Goal: Browse casually: Explore the website without a specific task or goal

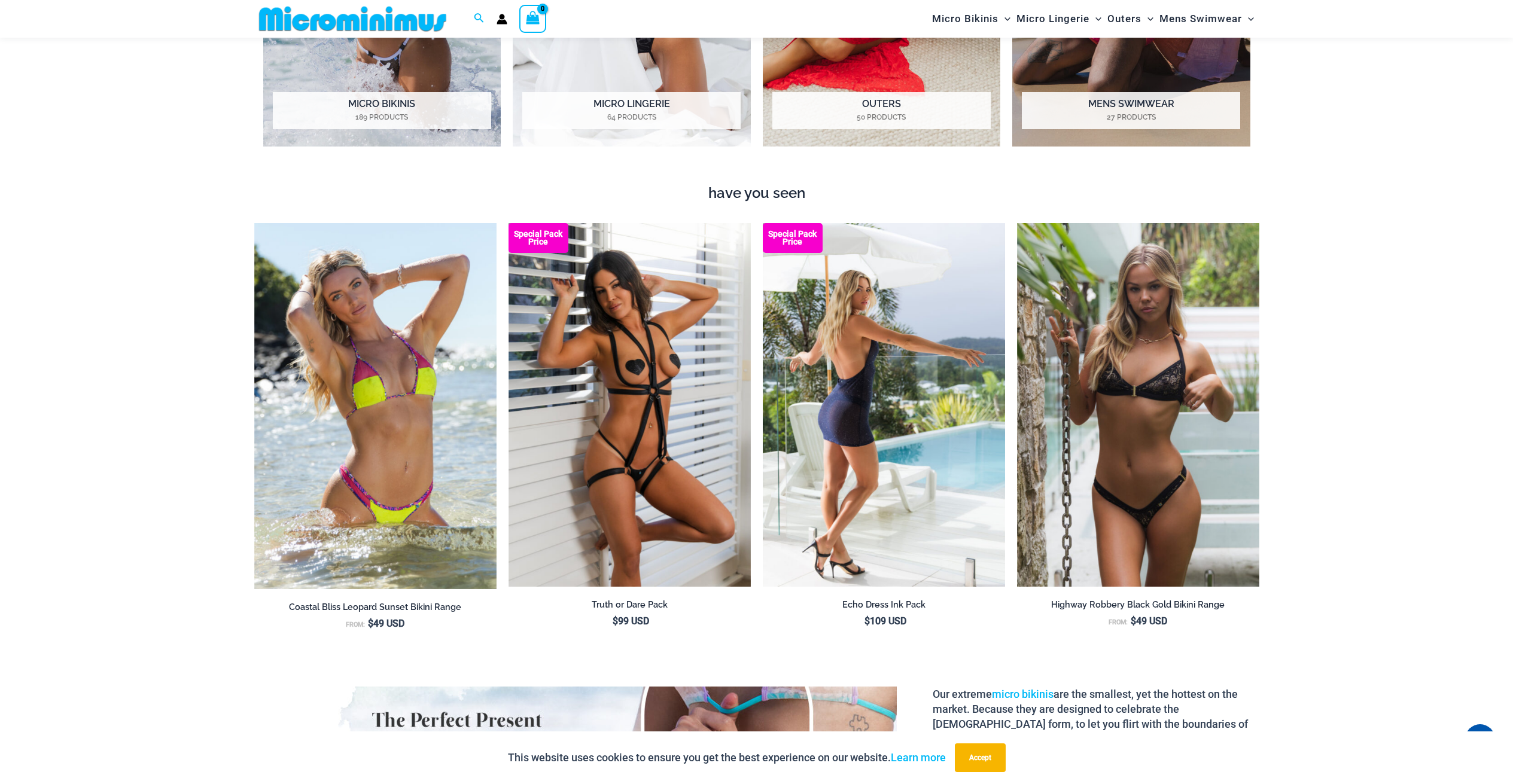
scroll to position [1665, 0]
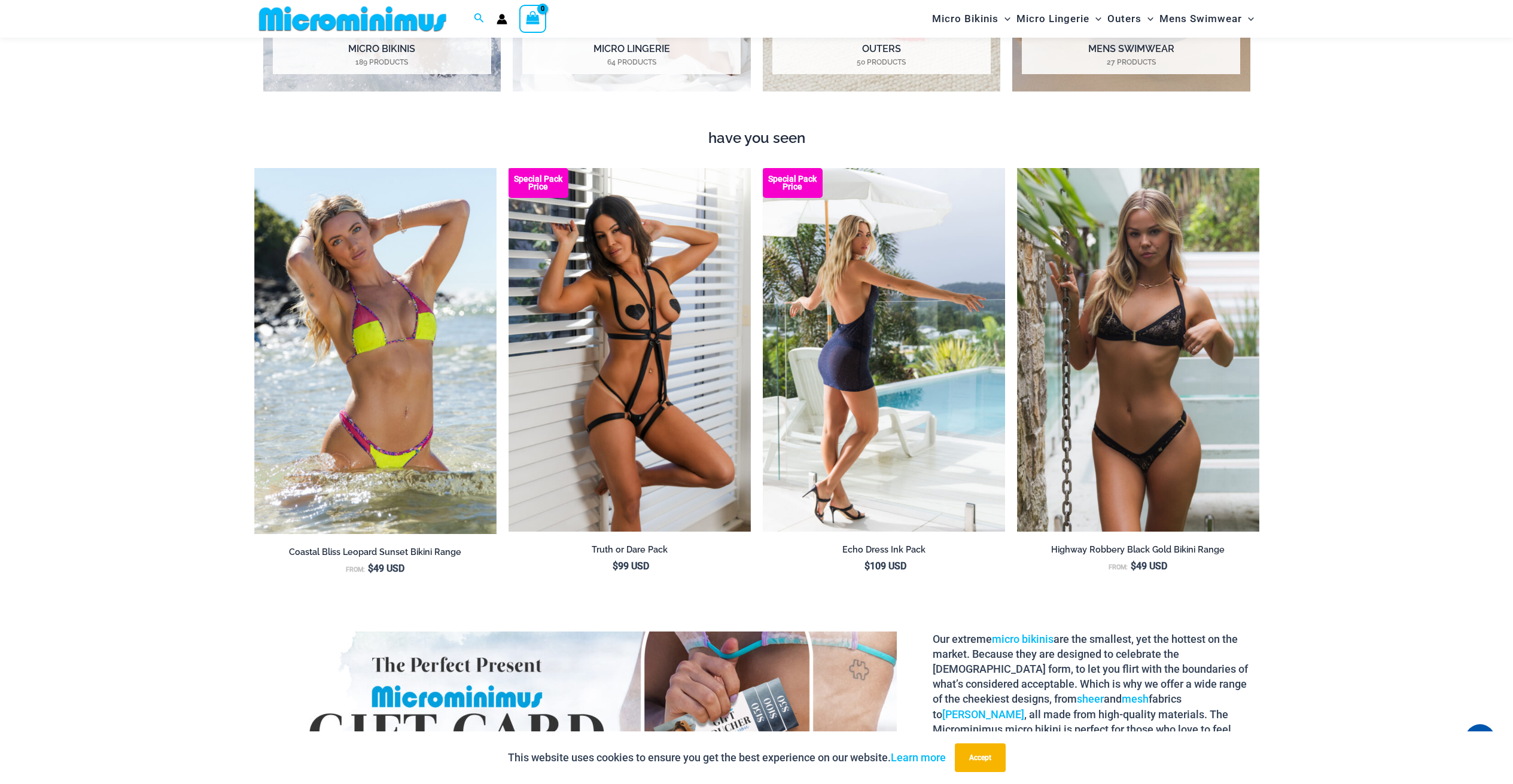
click at [842, 336] on img at bounding box center [883, 349] width 243 height 363
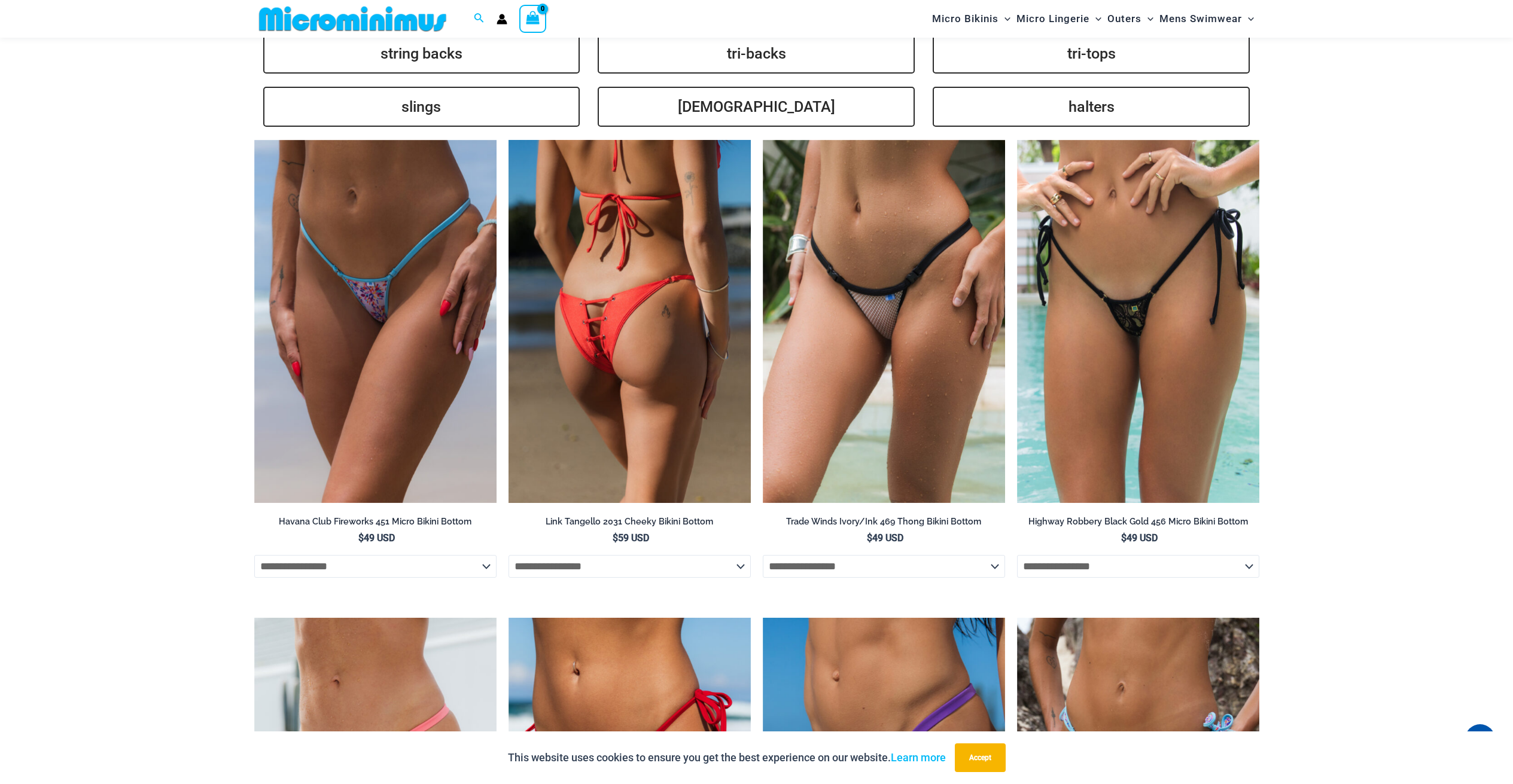
scroll to position [0, 0]
click at [595, 303] on img at bounding box center [630, 321] width 243 height 363
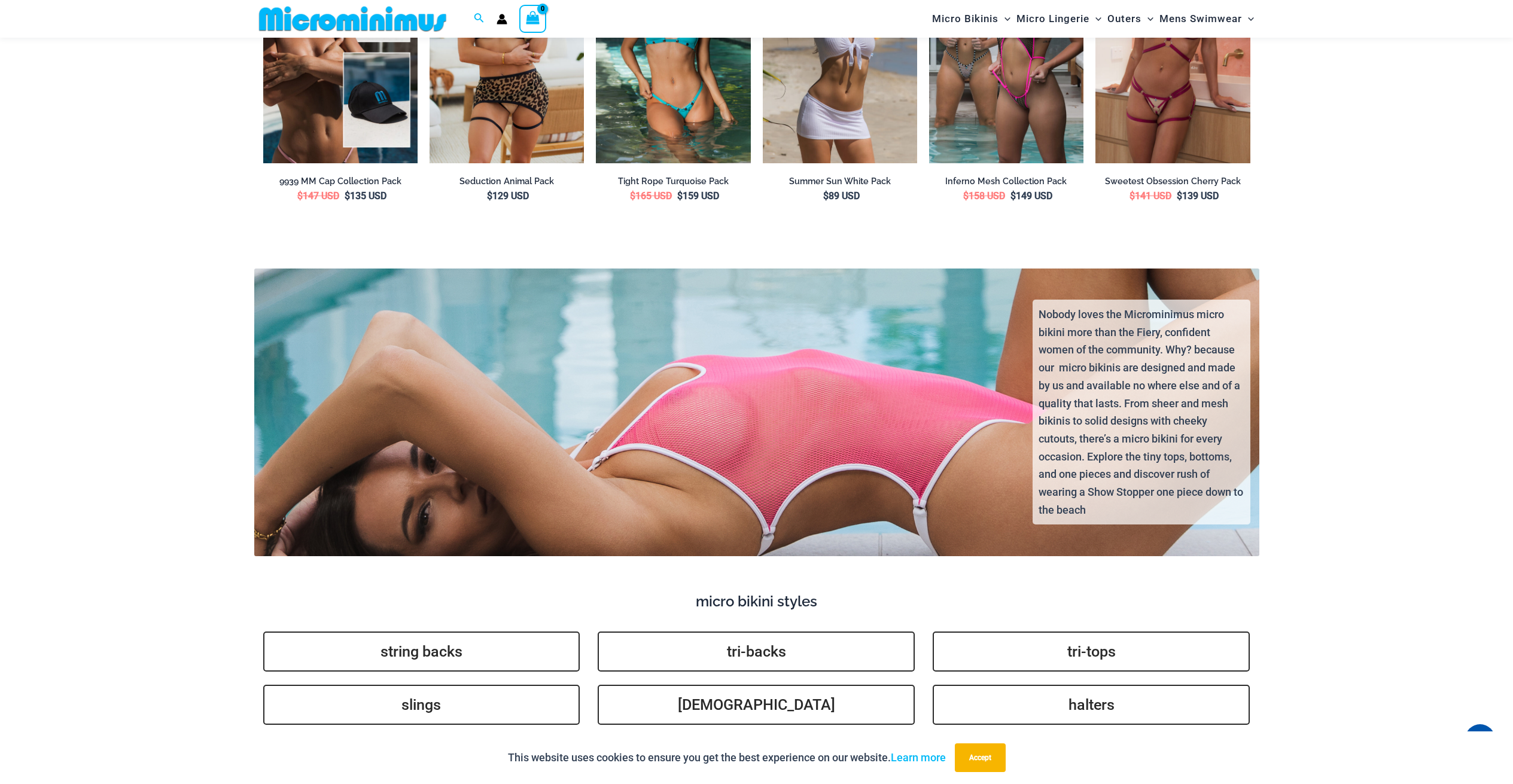
scroll to position [2323, 0]
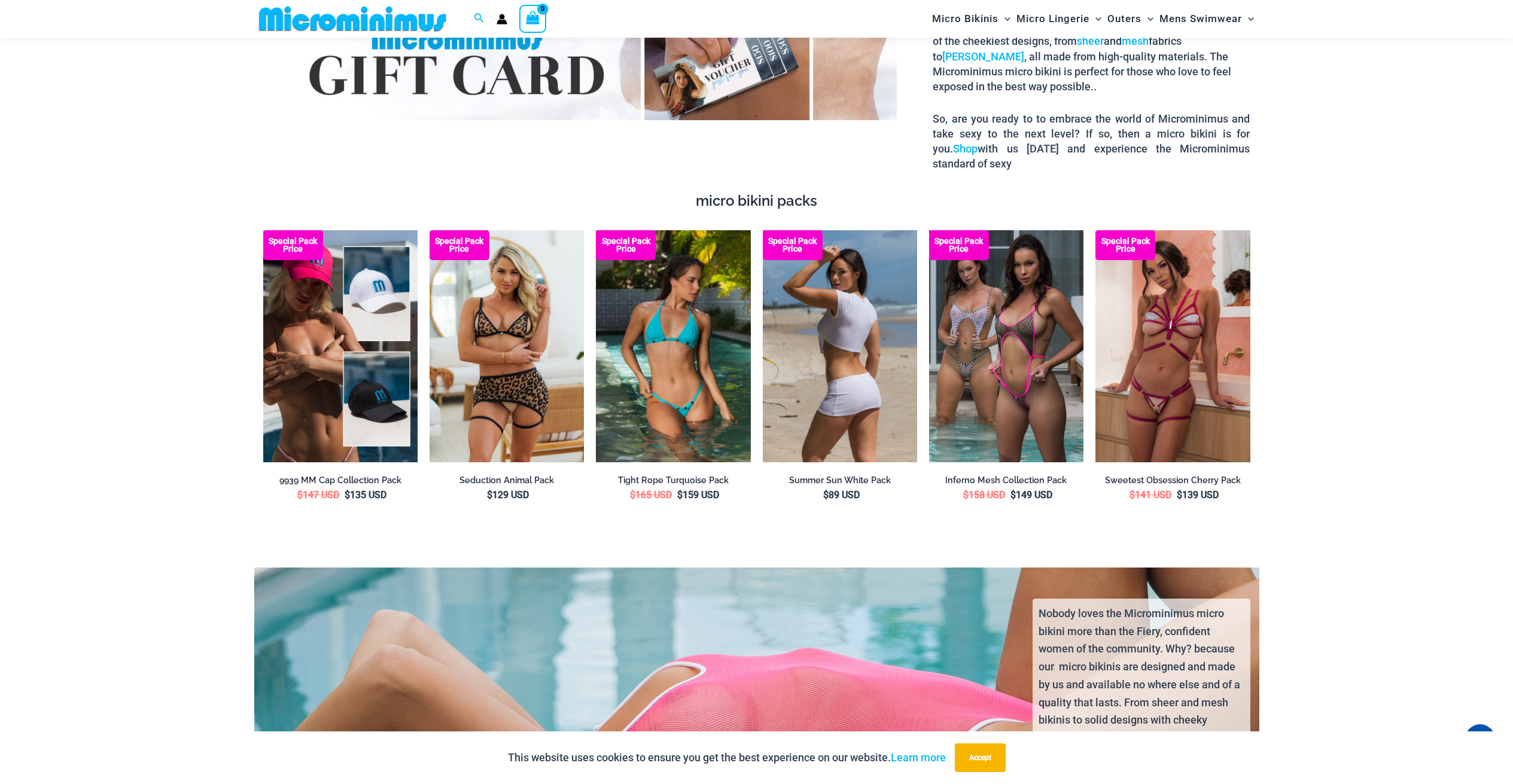
click at [830, 357] on img at bounding box center [840, 346] width 155 height 232
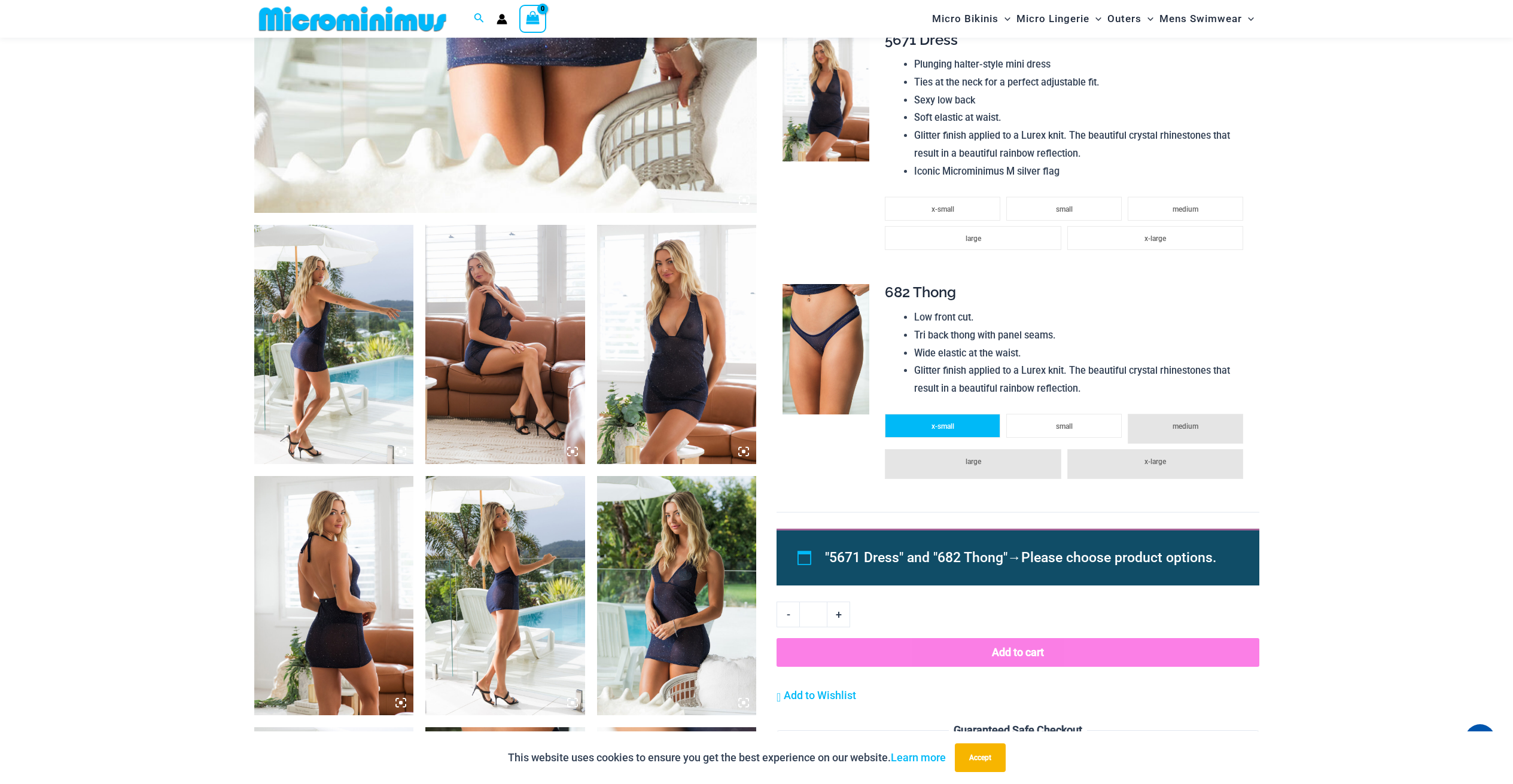
scroll to position [707, 0]
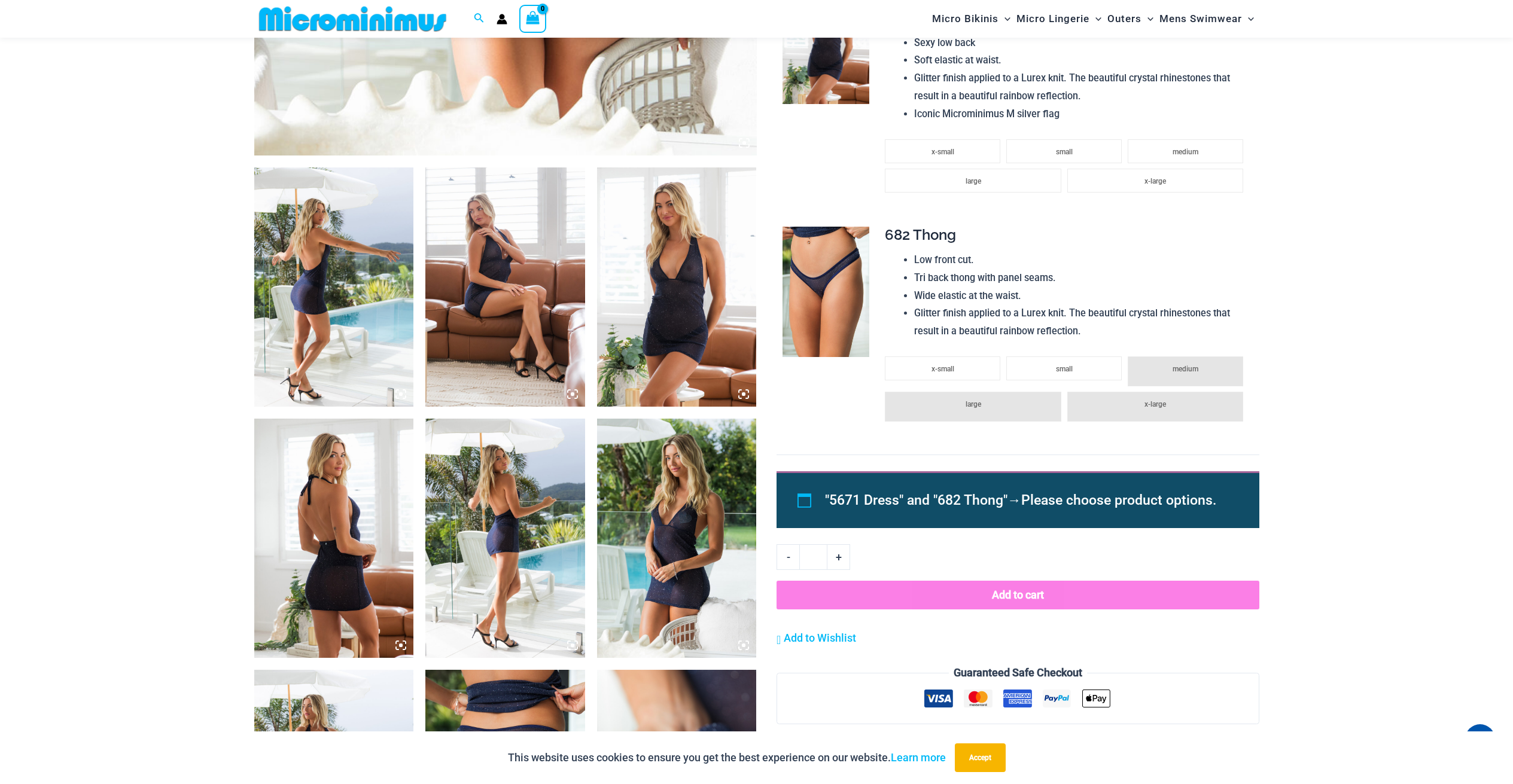
click at [330, 273] on img at bounding box center [334, 287] width 160 height 239
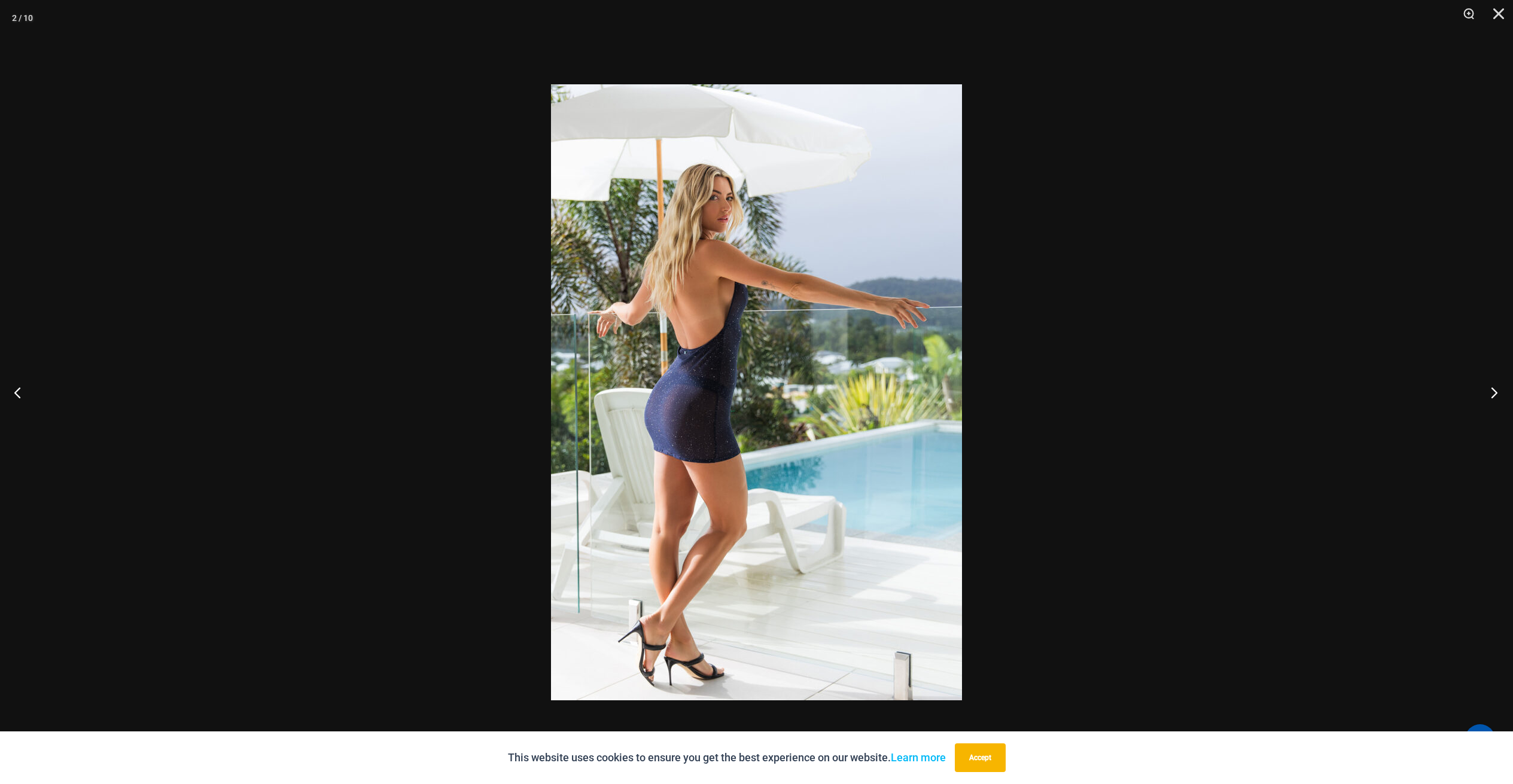
click at [1498, 391] on button "Next" at bounding box center [1490, 392] width 45 height 60
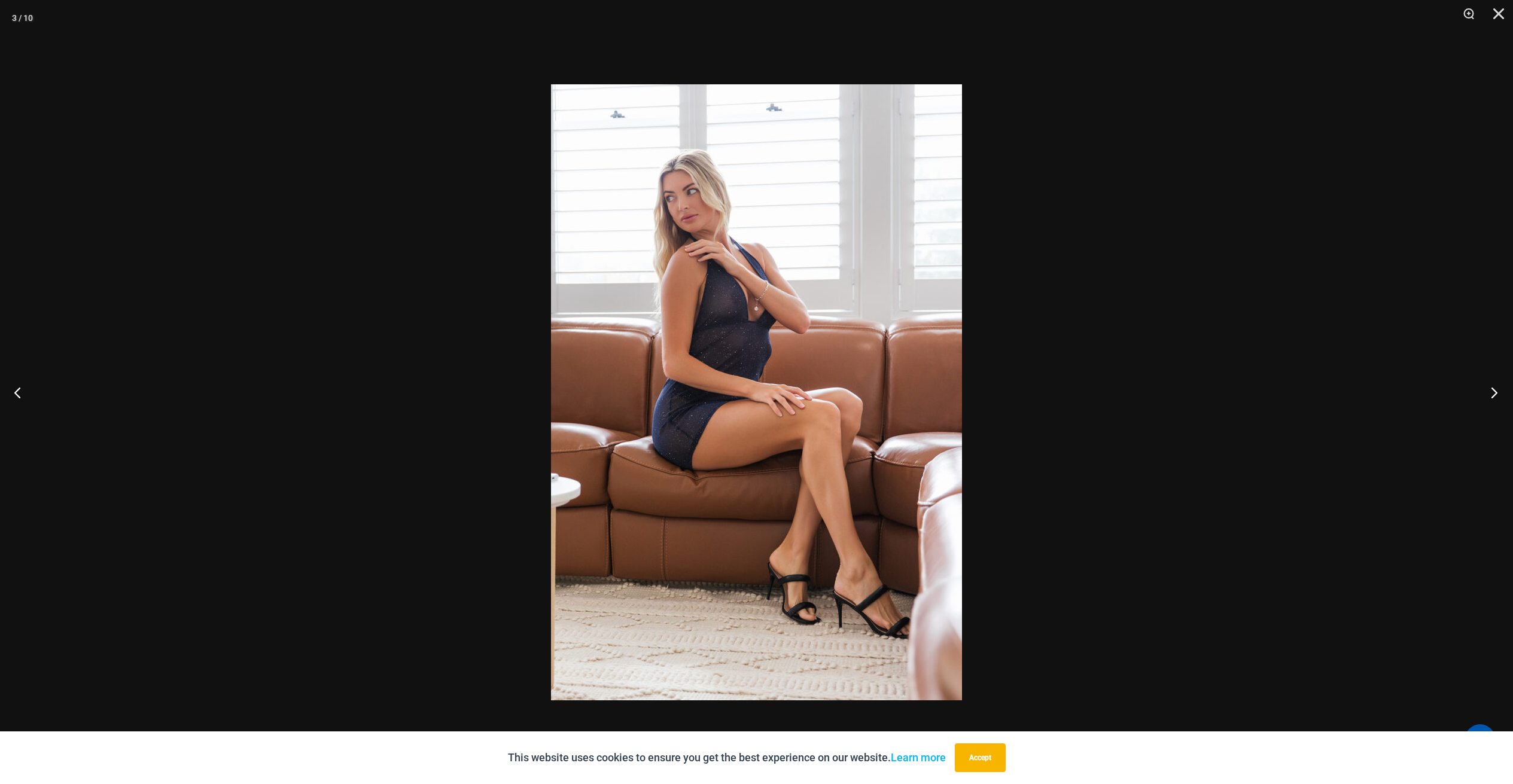
click at [1498, 390] on button "Next" at bounding box center [1490, 392] width 45 height 60
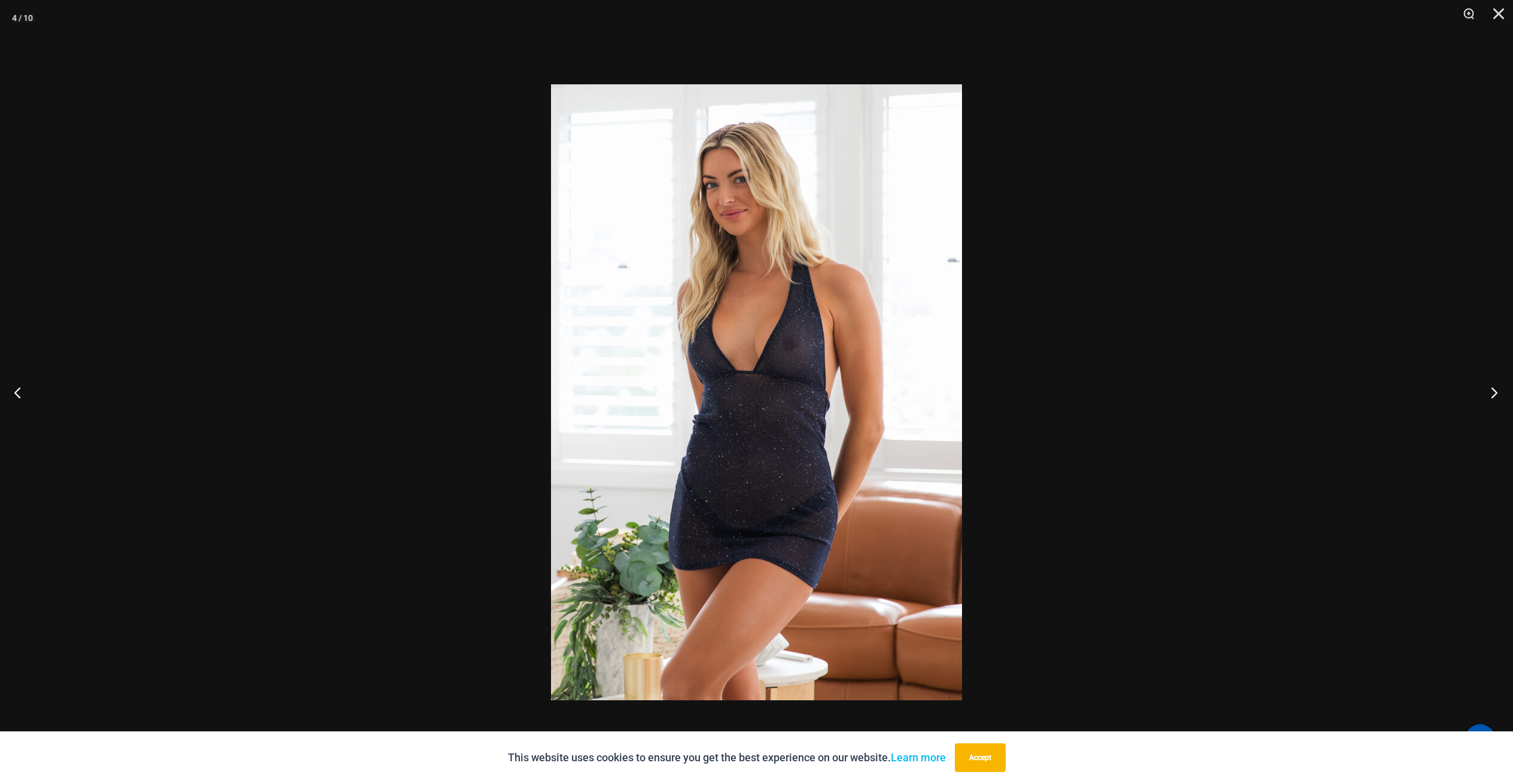
click at [1498, 390] on button "Next" at bounding box center [1490, 392] width 45 height 60
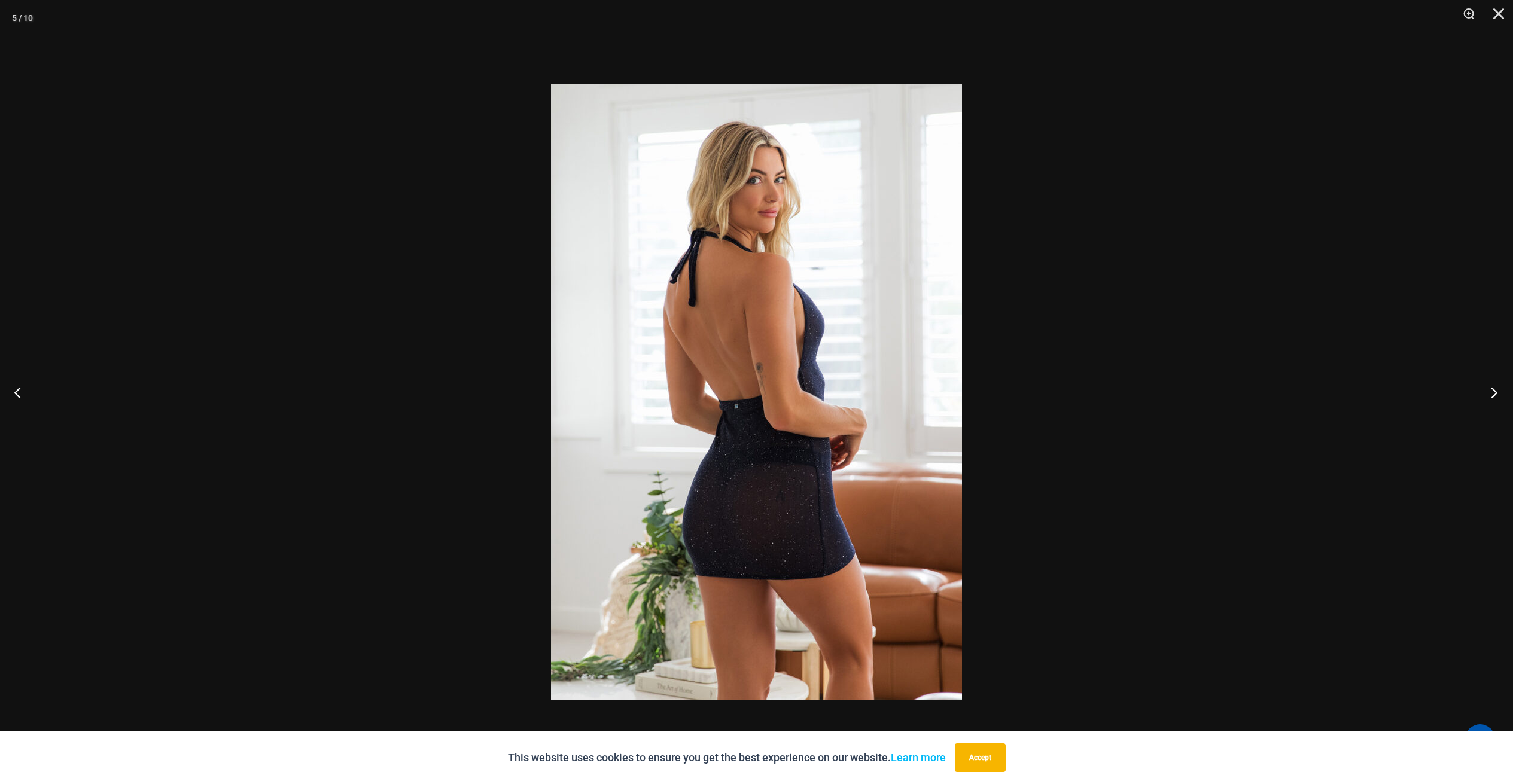
click at [1498, 390] on button "Next" at bounding box center [1490, 392] width 45 height 60
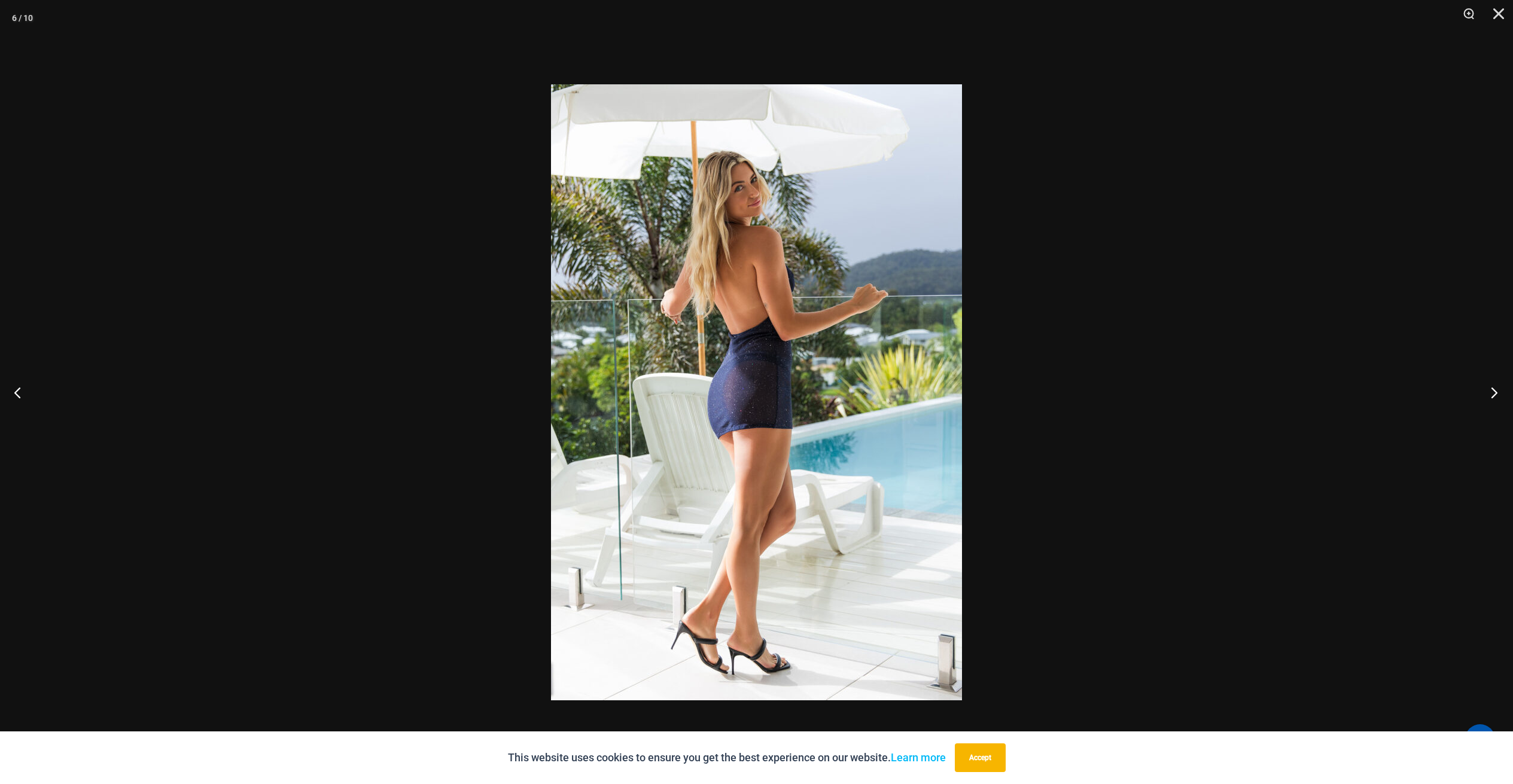
click at [1495, 392] on button "Next" at bounding box center [1490, 392] width 45 height 60
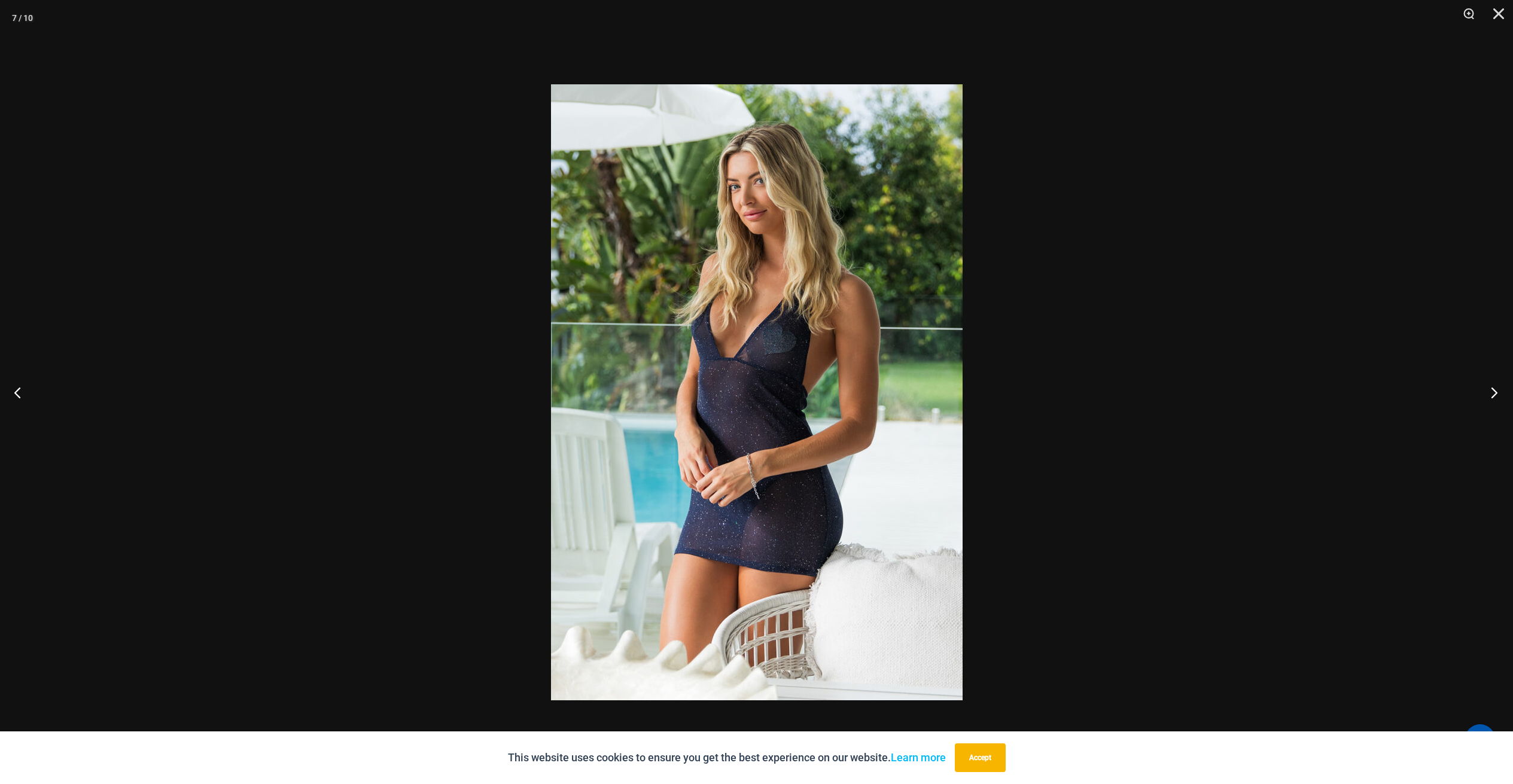
click at [1494, 389] on button "Next" at bounding box center [1490, 392] width 45 height 60
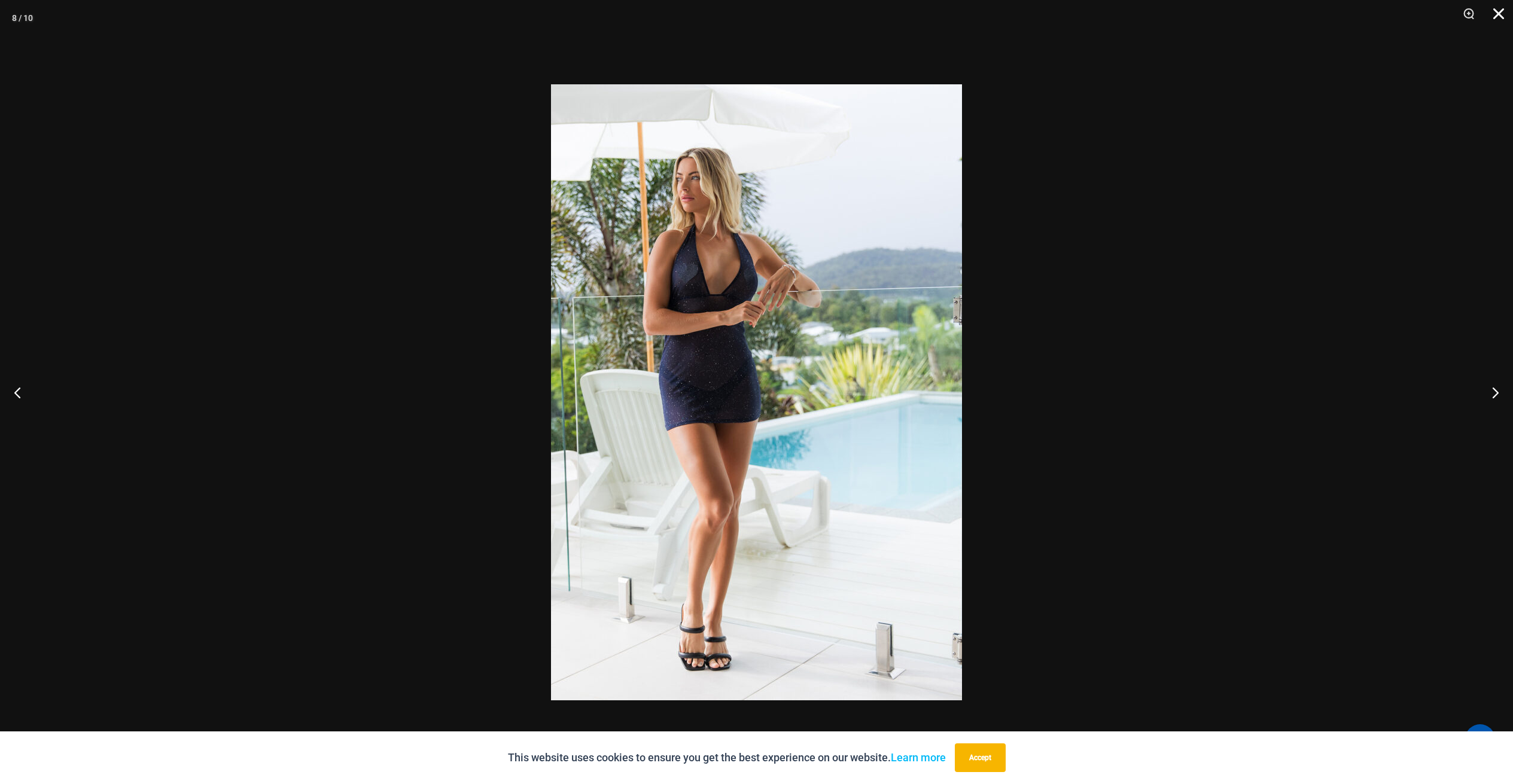
click at [1497, 10] on button "Close" at bounding box center [1494, 17] width 30 height 36
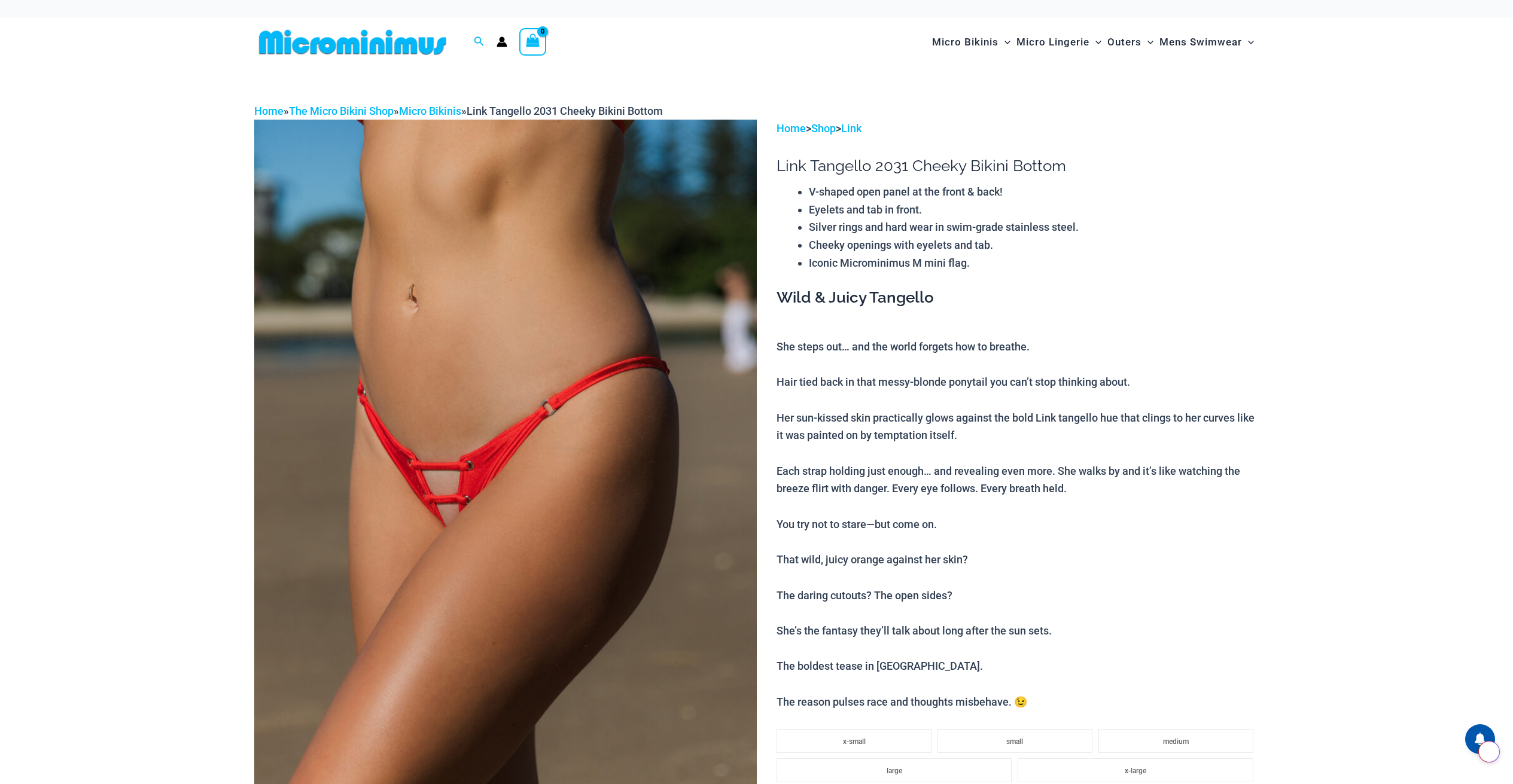
click at [572, 355] on img at bounding box center [505, 496] width 503 height 754
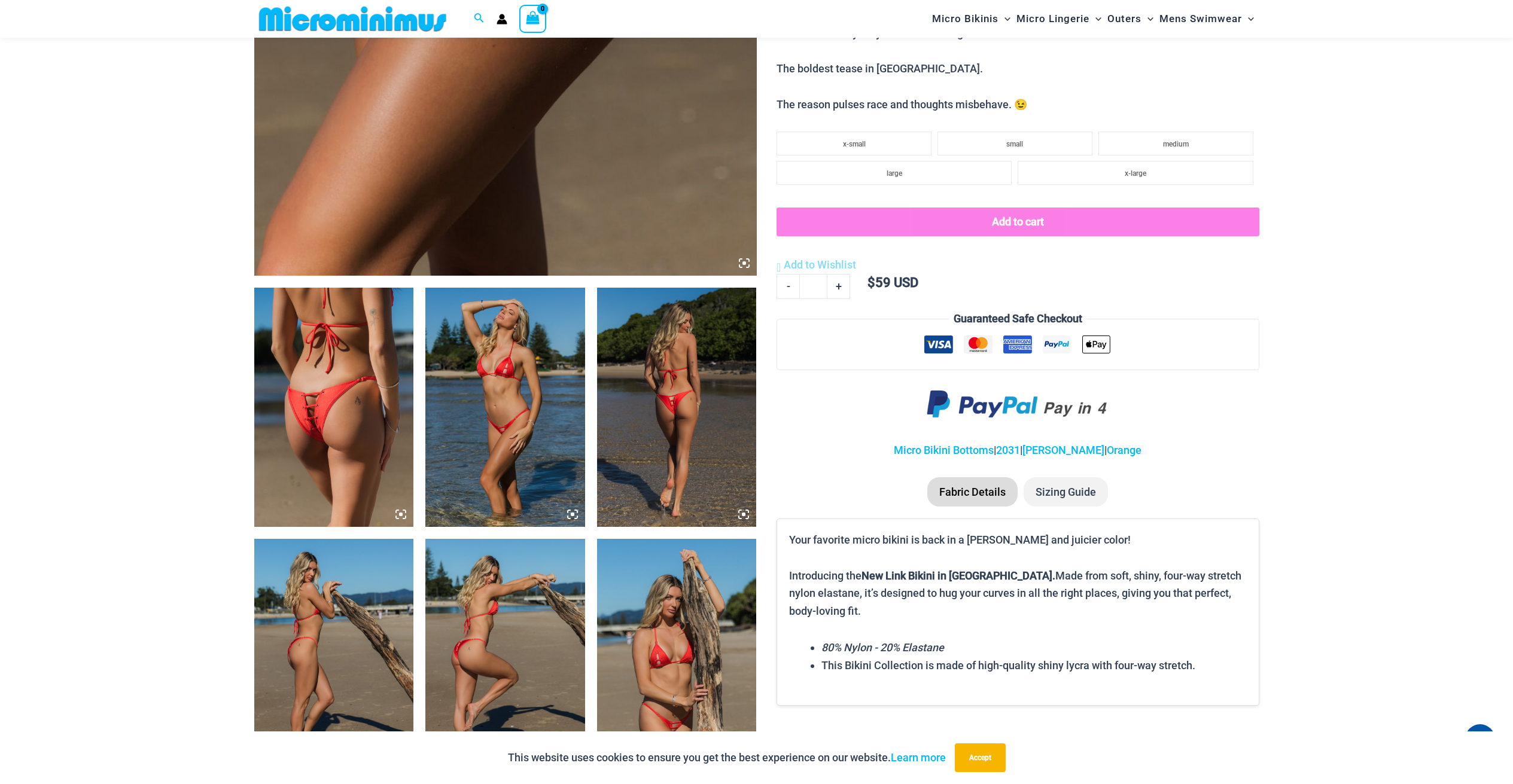
click at [664, 630] on img at bounding box center [677, 658] width 160 height 239
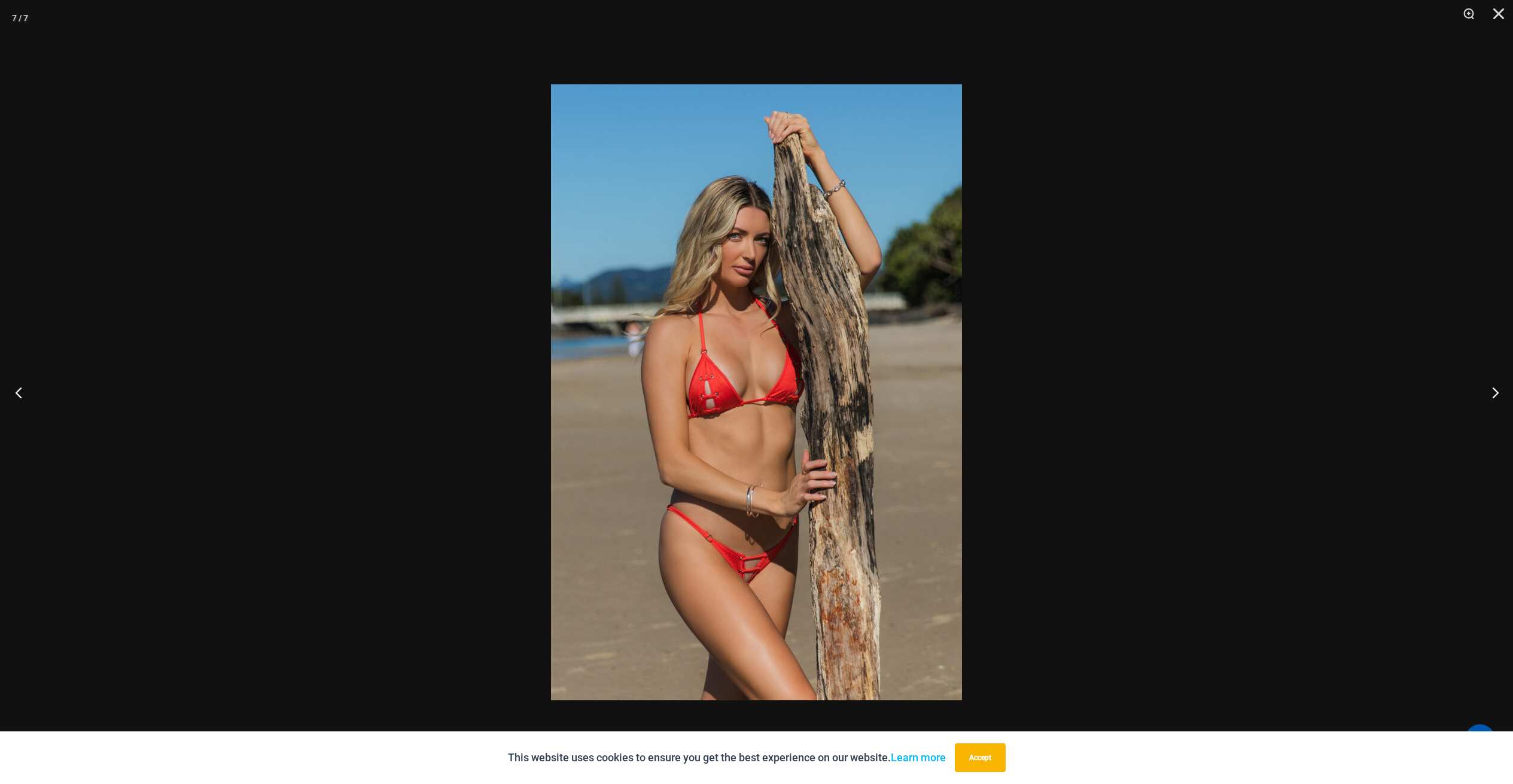
click at [19, 390] on button "Previous" at bounding box center [22, 392] width 45 height 60
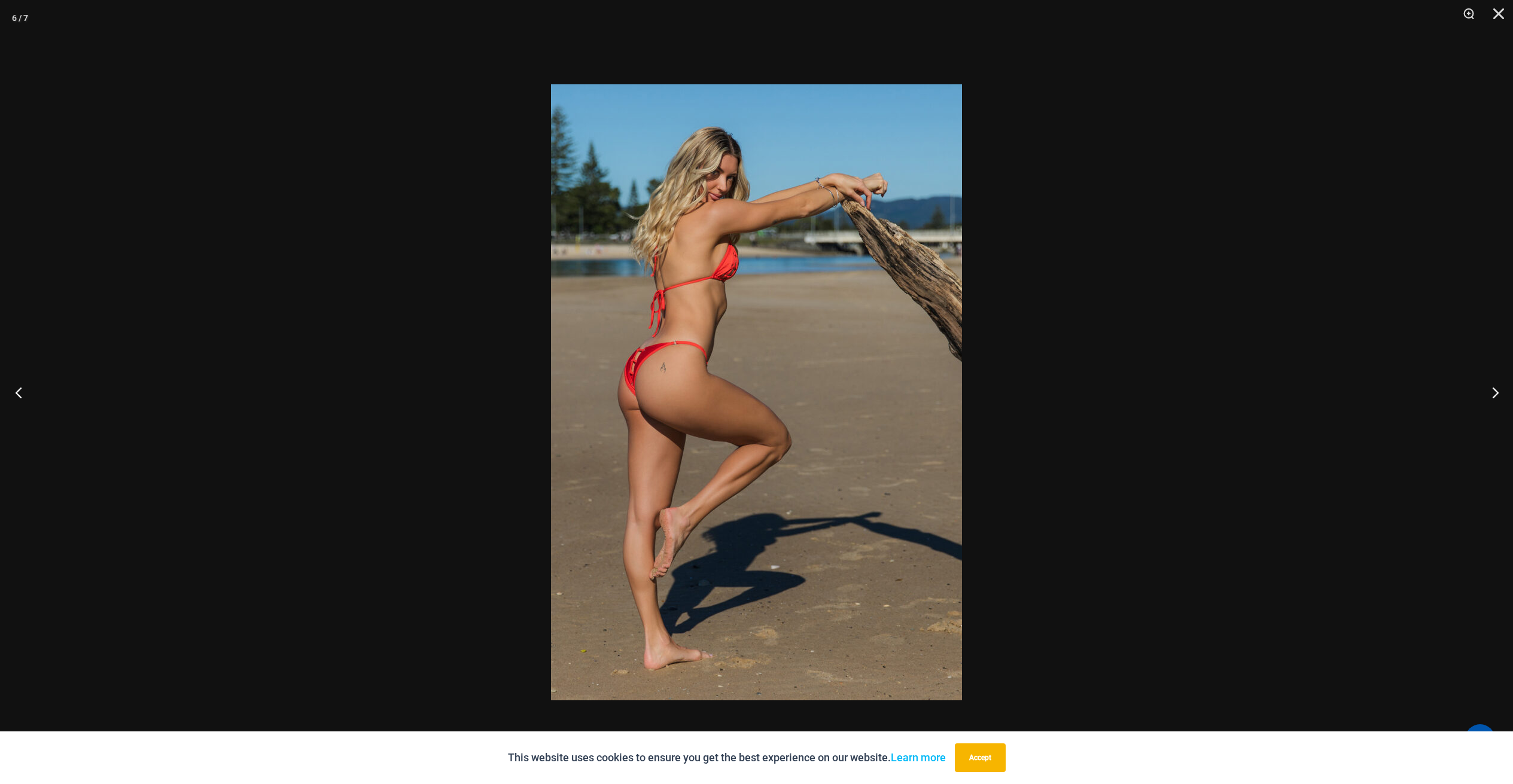
click at [20, 389] on button "Previous" at bounding box center [22, 392] width 45 height 60
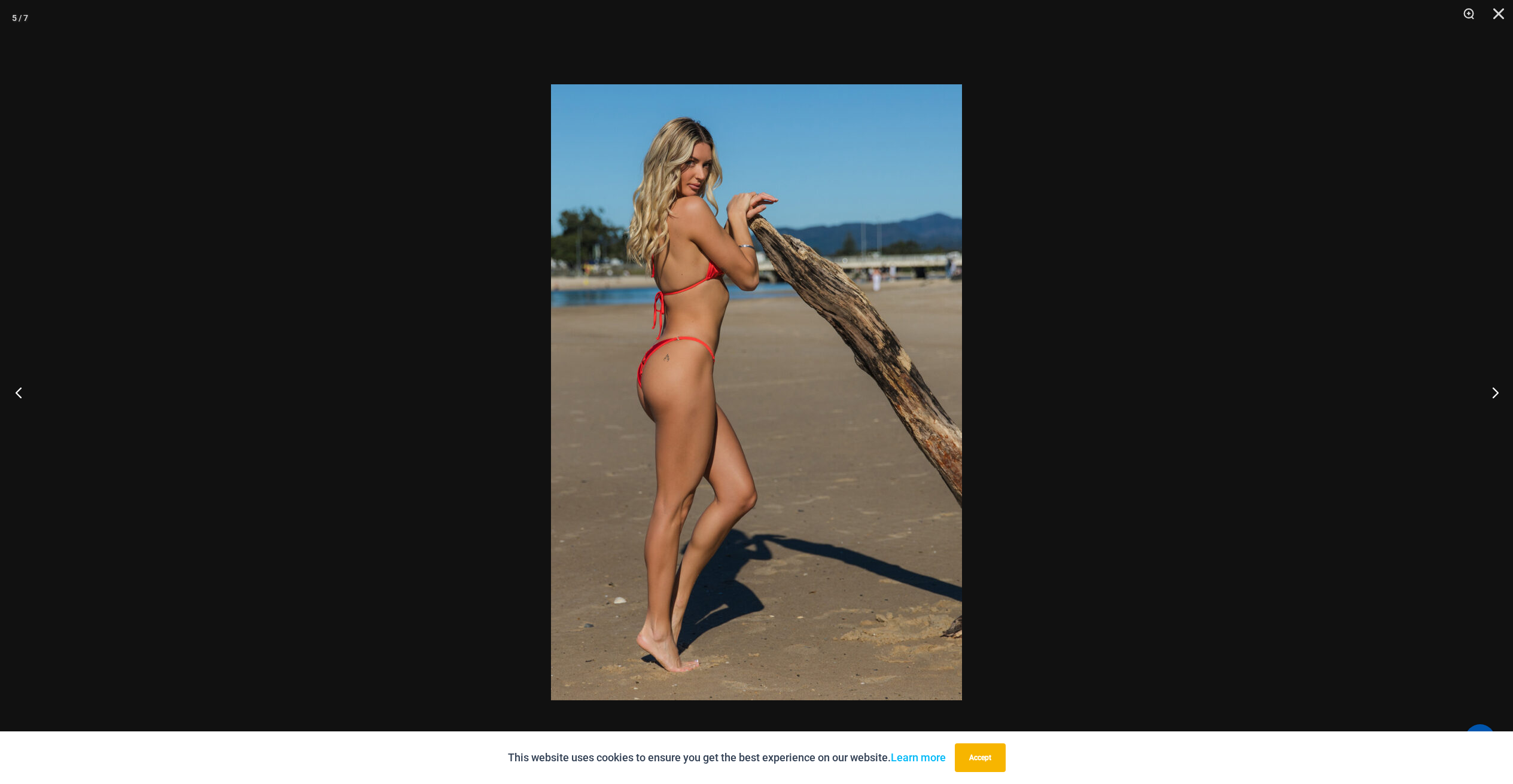
click at [20, 389] on button "Previous" at bounding box center [22, 392] width 45 height 60
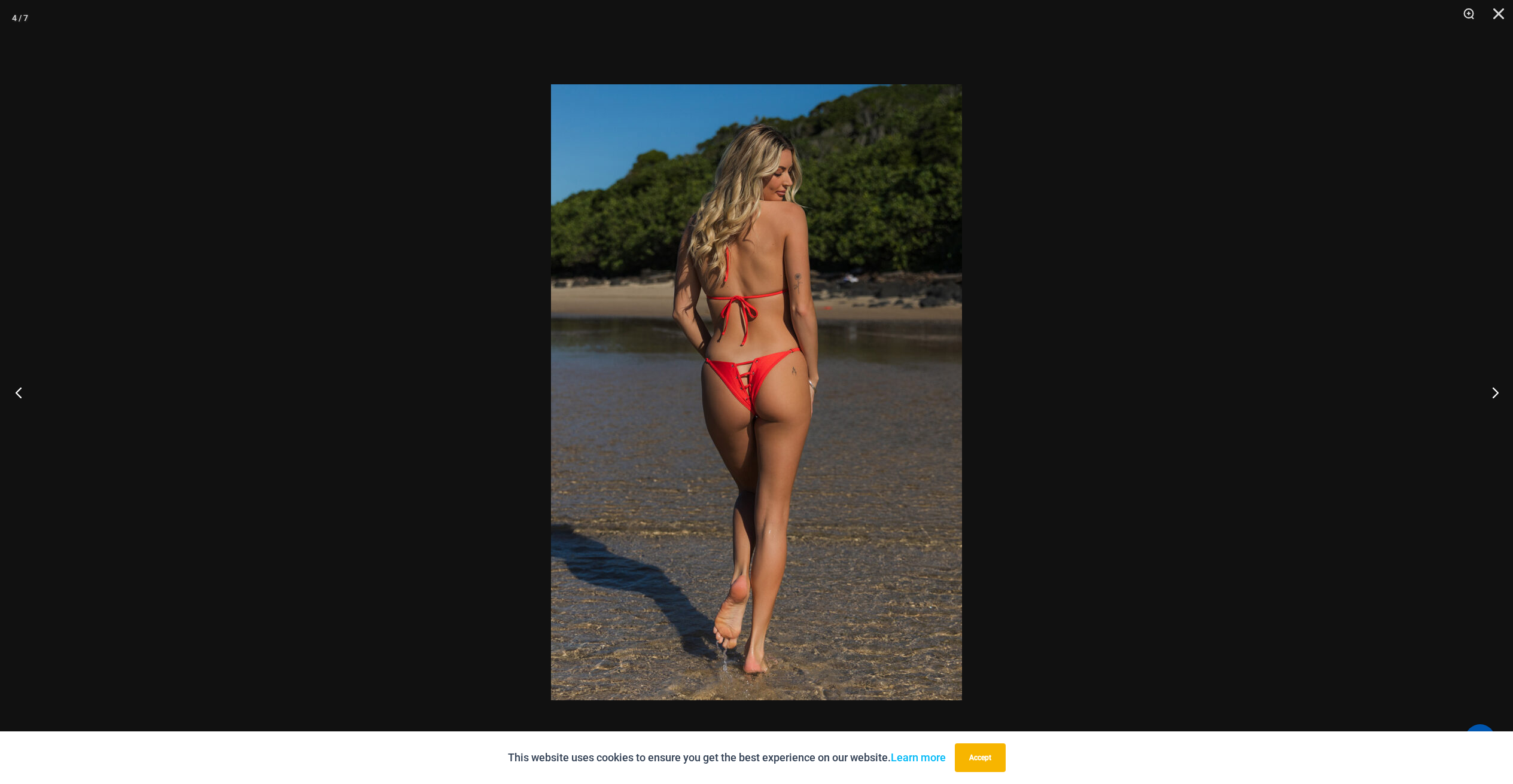
click at [20, 389] on button "Previous" at bounding box center [22, 392] width 45 height 60
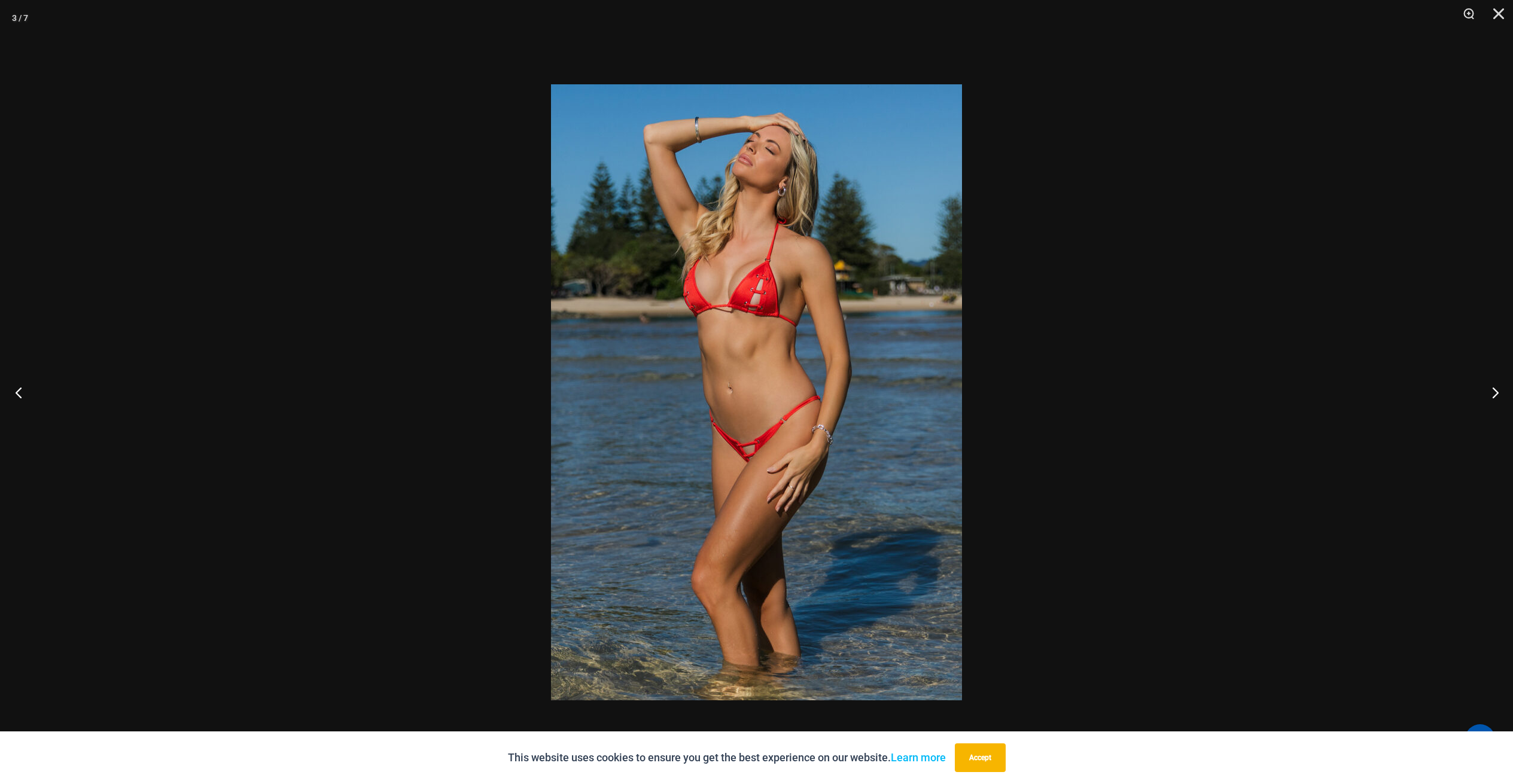
click at [20, 389] on button "Previous" at bounding box center [22, 392] width 45 height 60
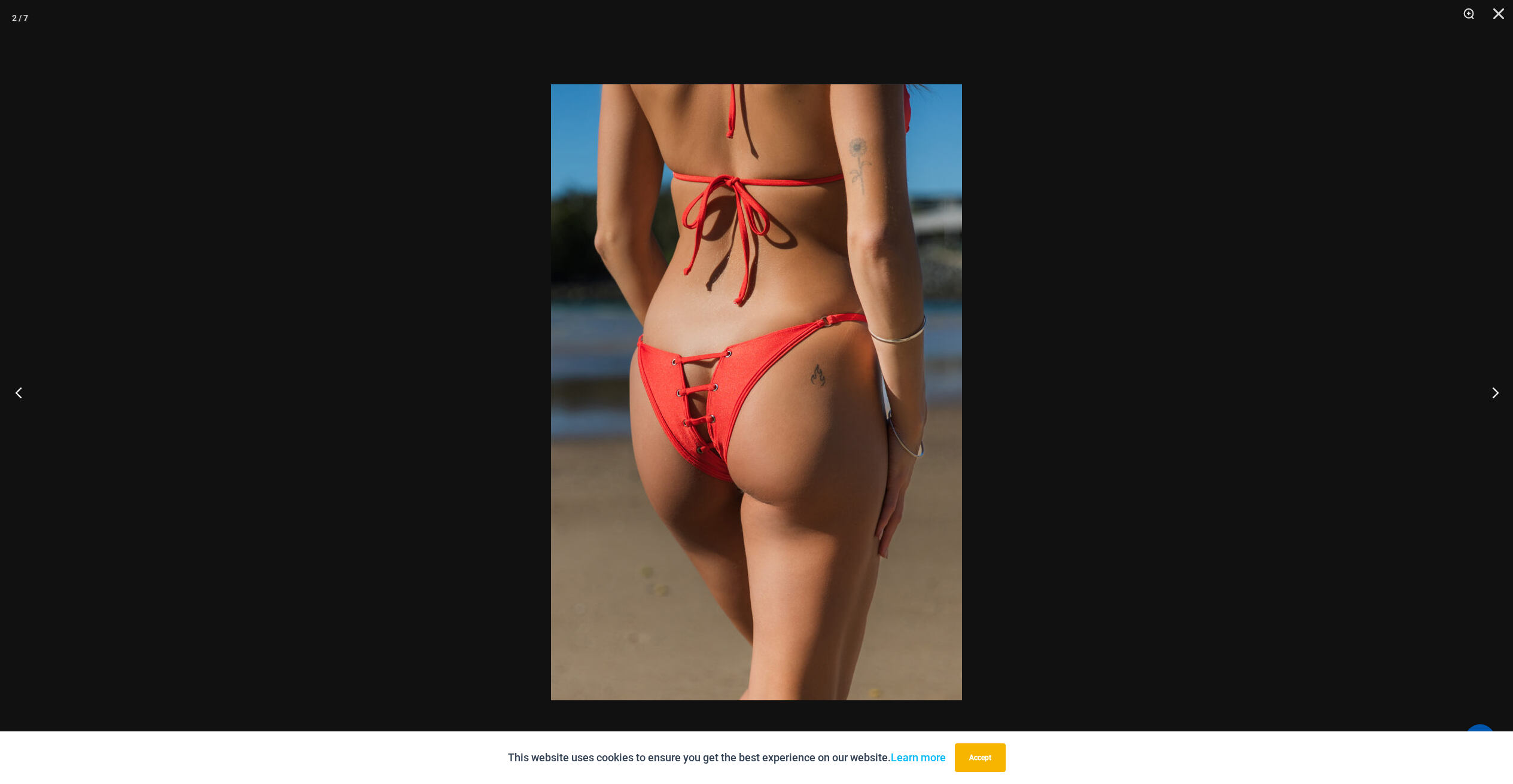
click at [20, 389] on button "Previous" at bounding box center [22, 392] width 45 height 60
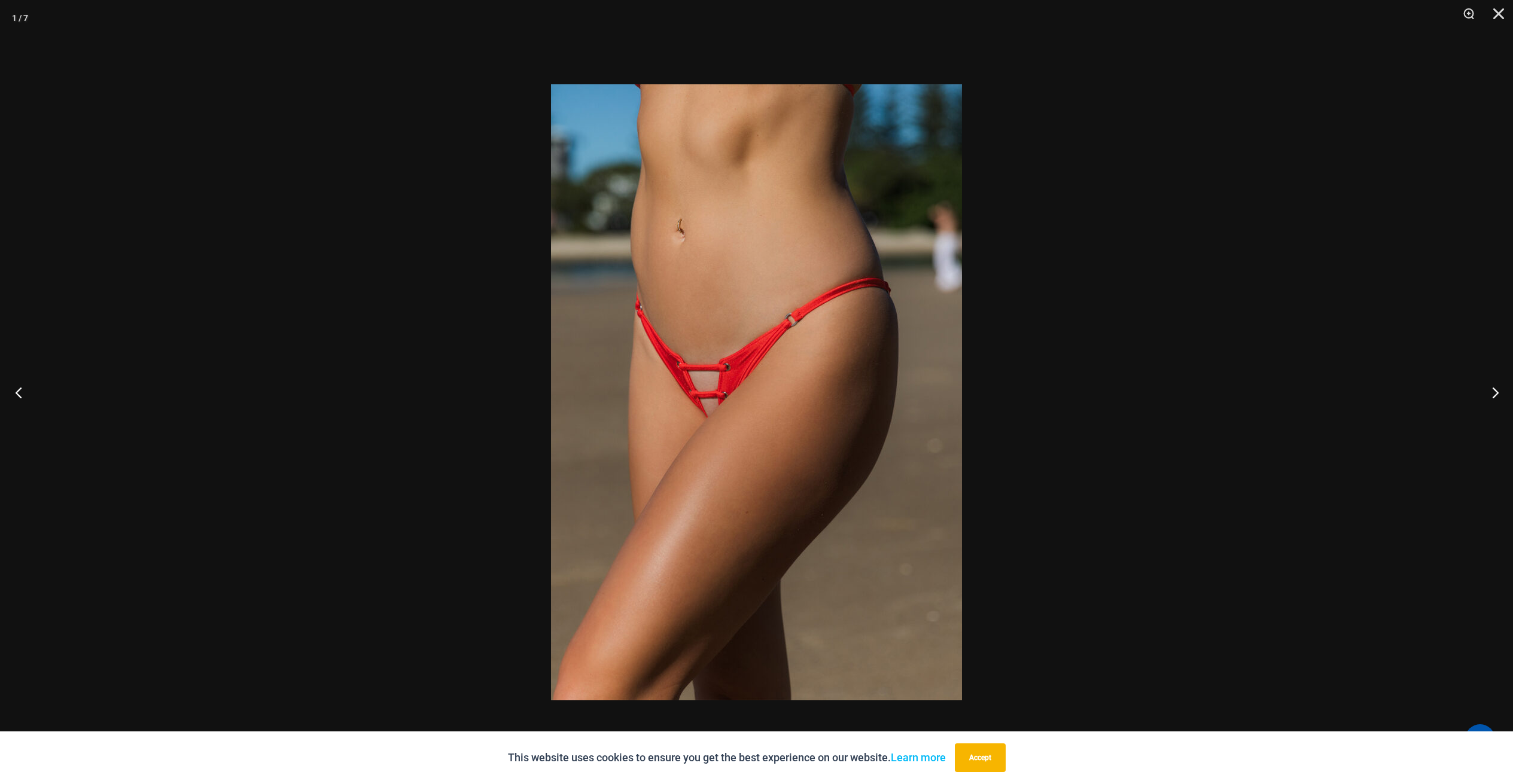
click at [20, 389] on button "Previous" at bounding box center [22, 392] width 45 height 60
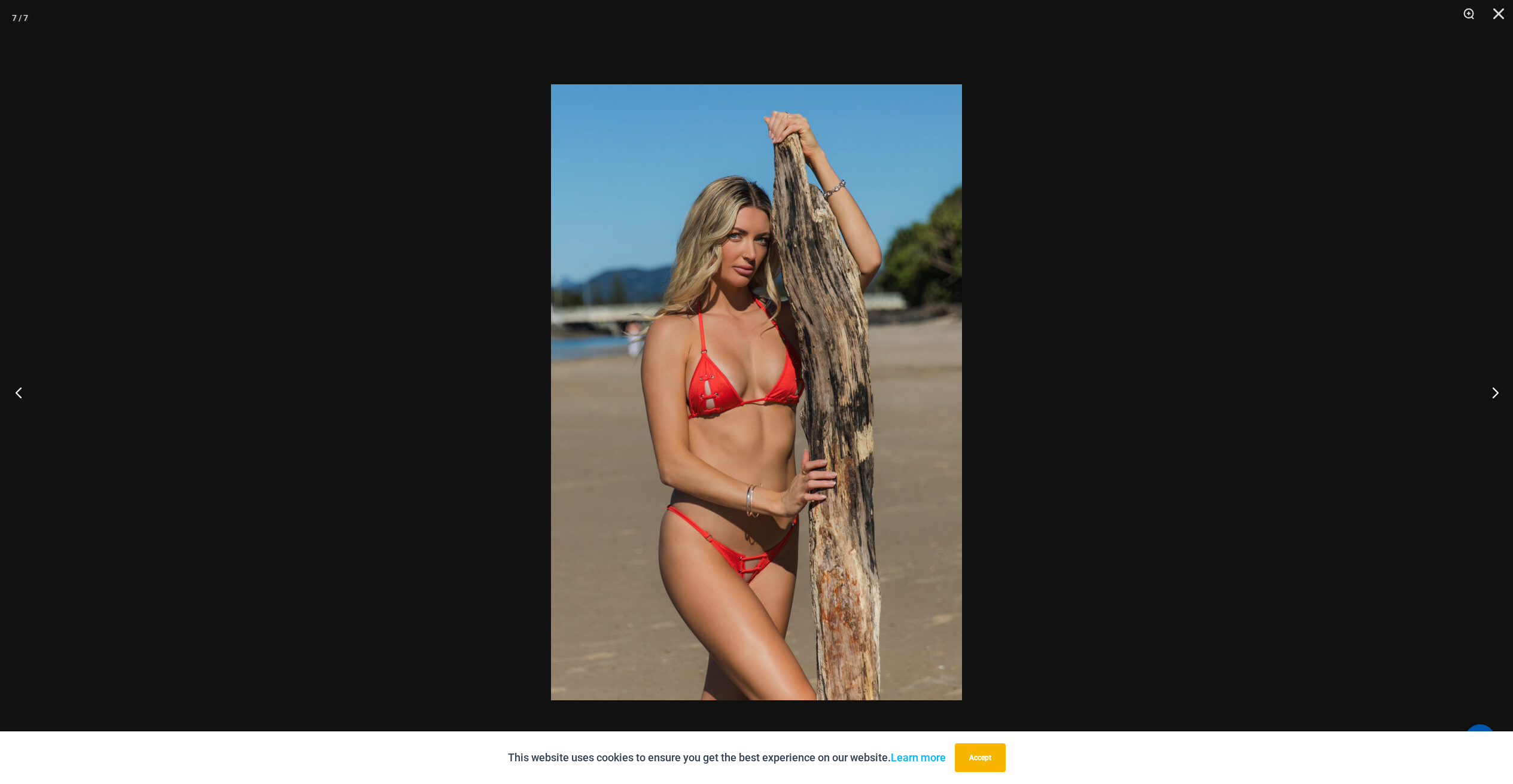
click at [20, 389] on button "Previous" at bounding box center [22, 392] width 45 height 60
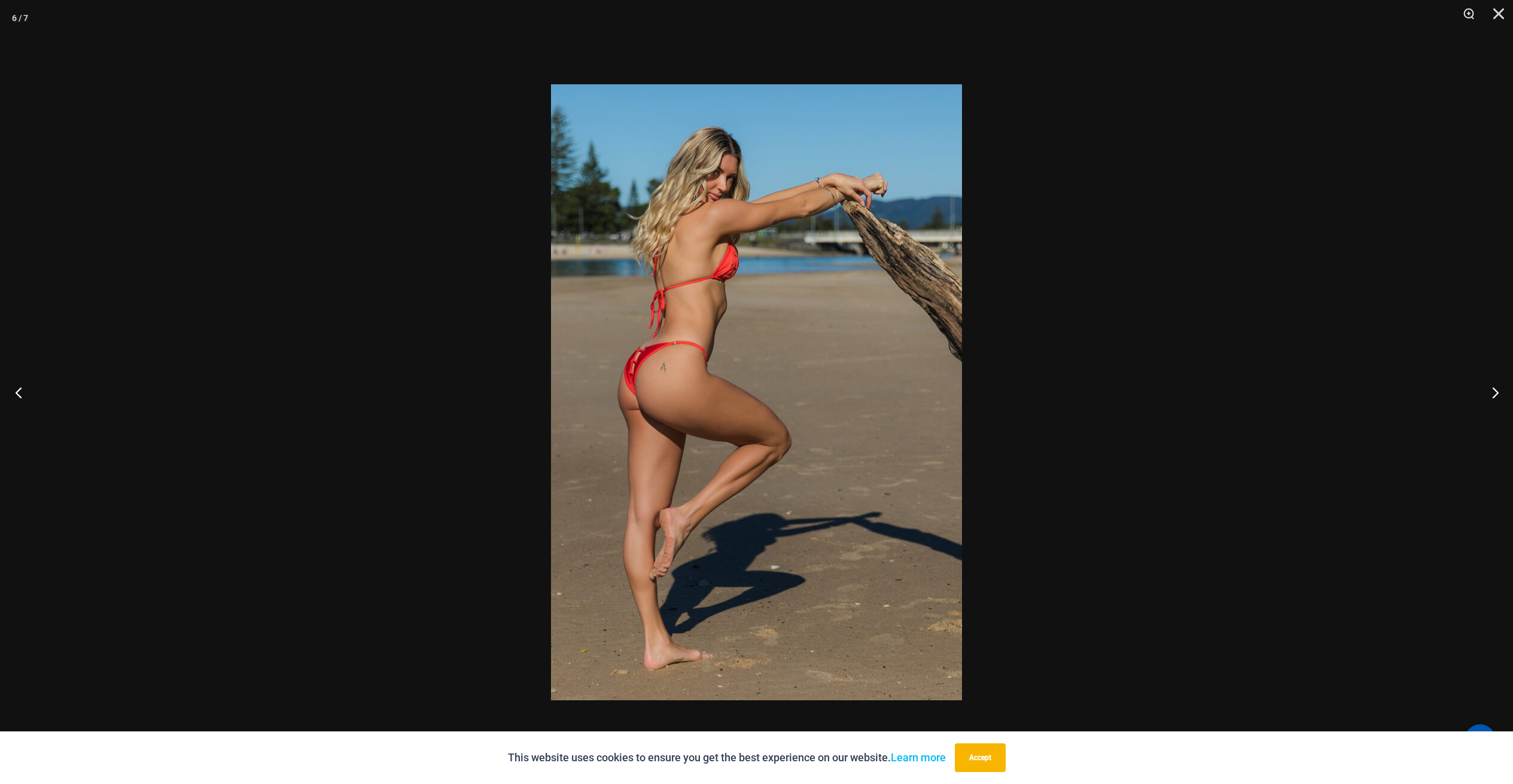
click at [20, 389] on button "Previous" at bounding box center [22, 392] width 45 height 60
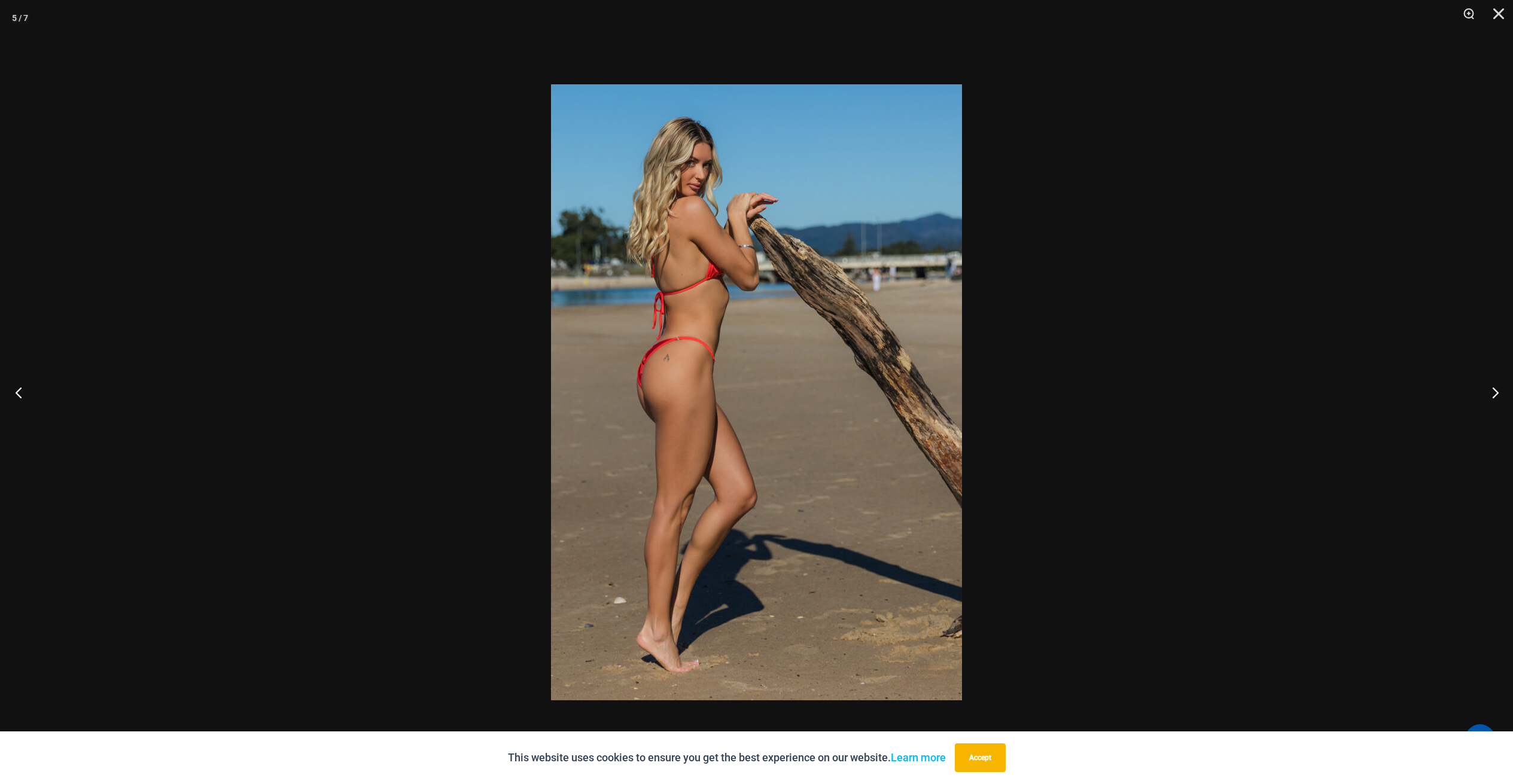
click at [20, 388] on button "Previous" at bounding box center [22, 392] width 45 height 60
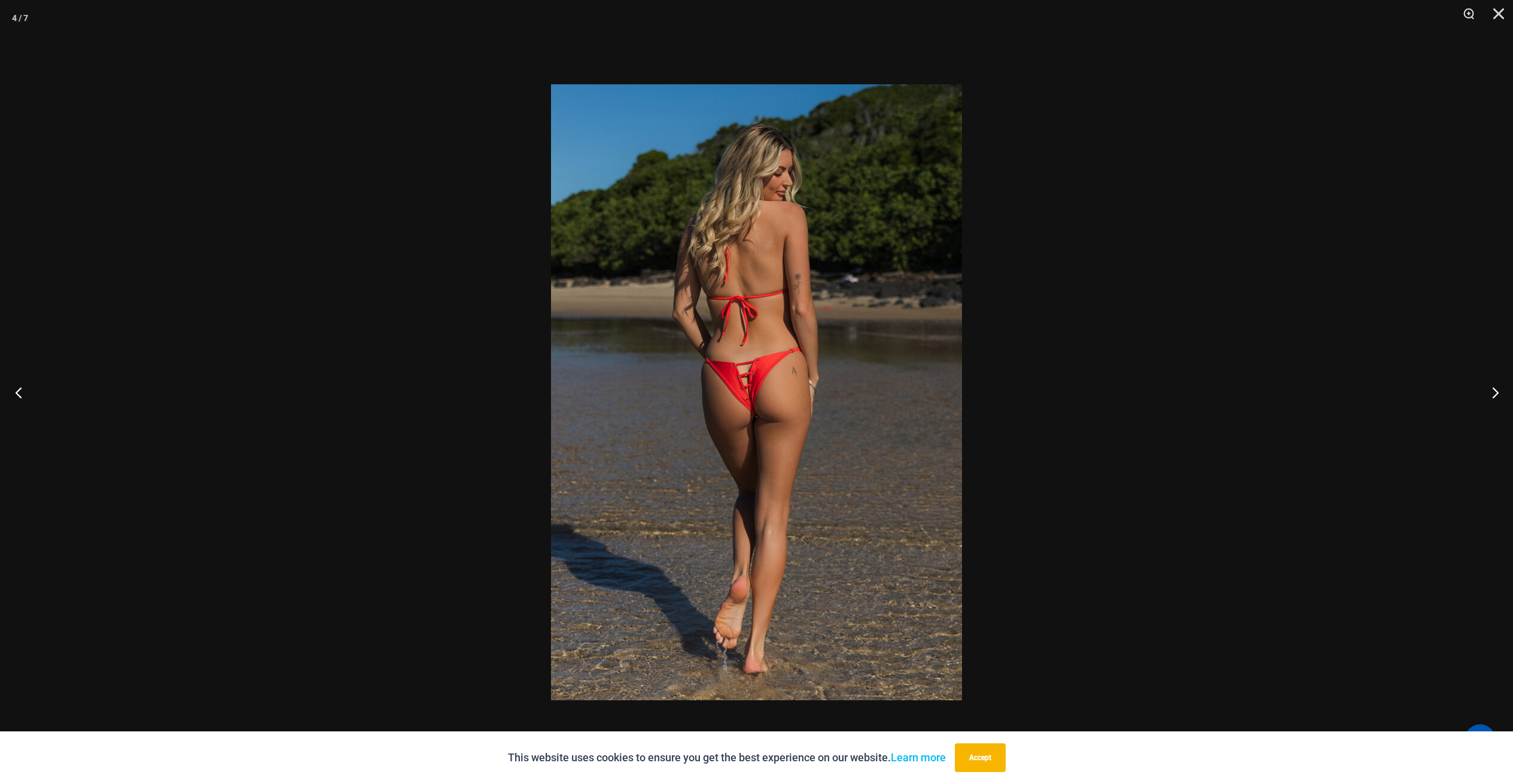
click at [24, 369] on button "Previous" at bounding box center [22, 392] width 45 height 60
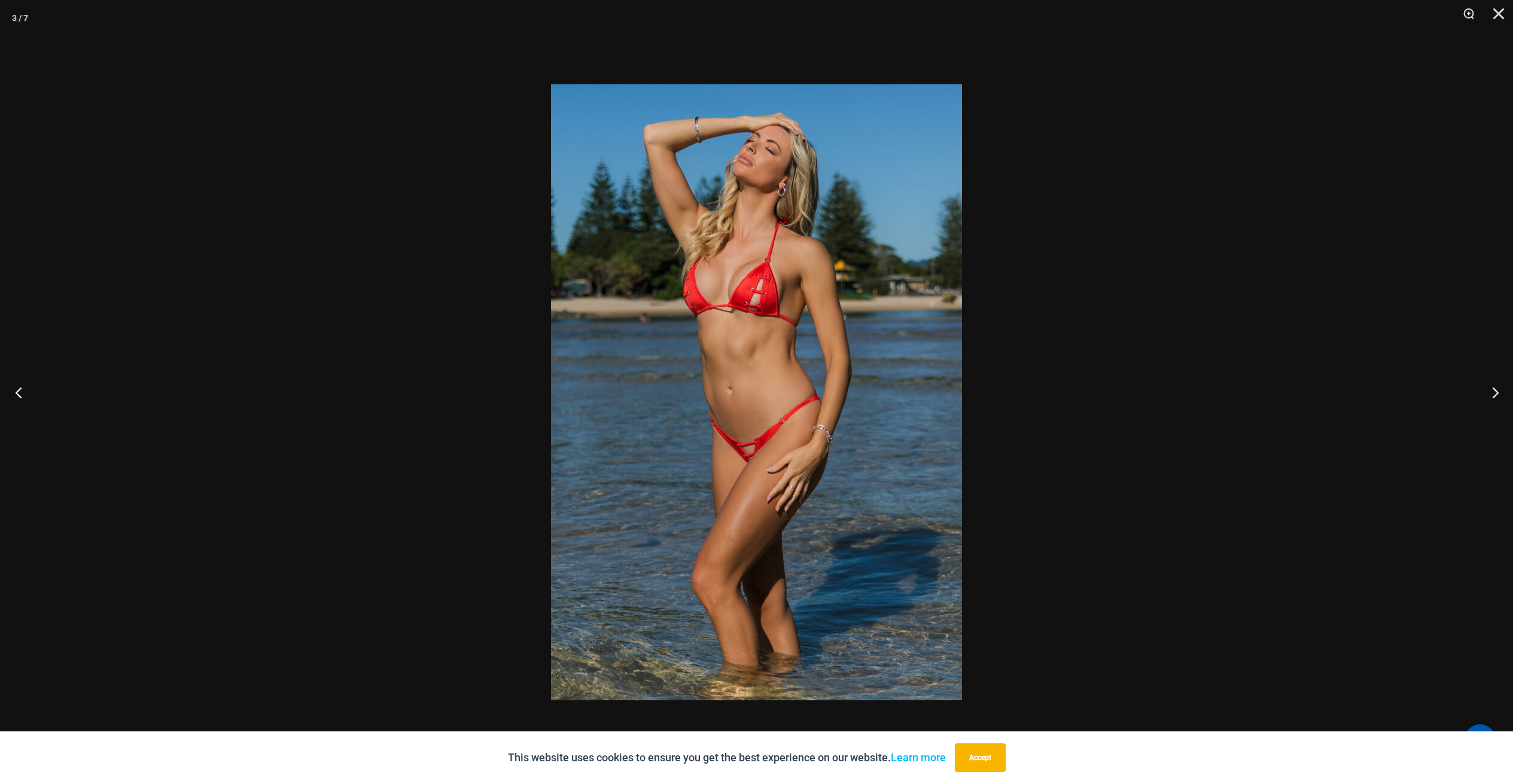
click at [24, 369] on button "Previous" at bounding box center [22, 392] width 45 height 60
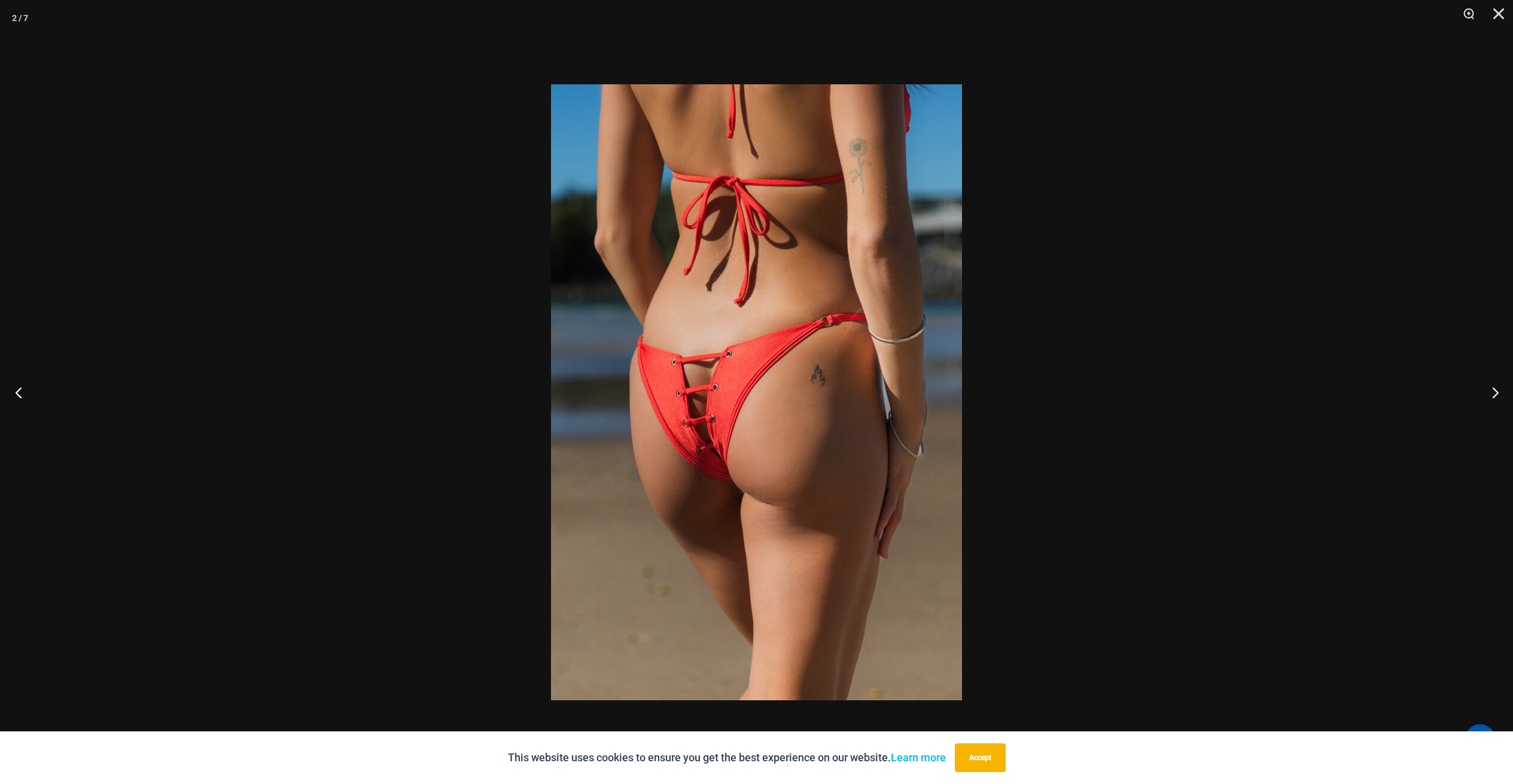
click at [24, 369] on button "Previous" at bounding box center [22, 392] width 45 height 60
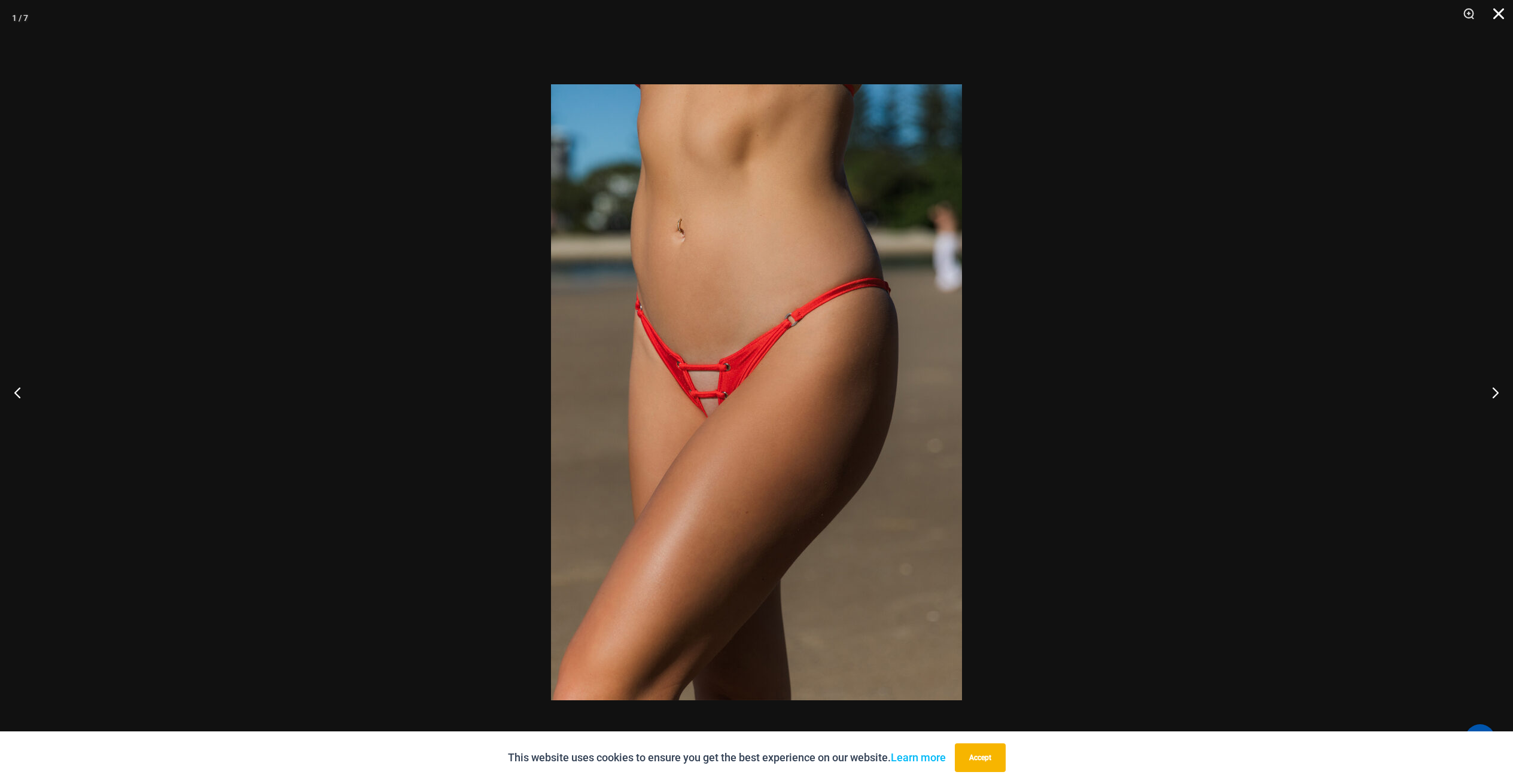
click at [1498, 17] on button "Close" at bounding box center [1494, 17] width 30 height 36
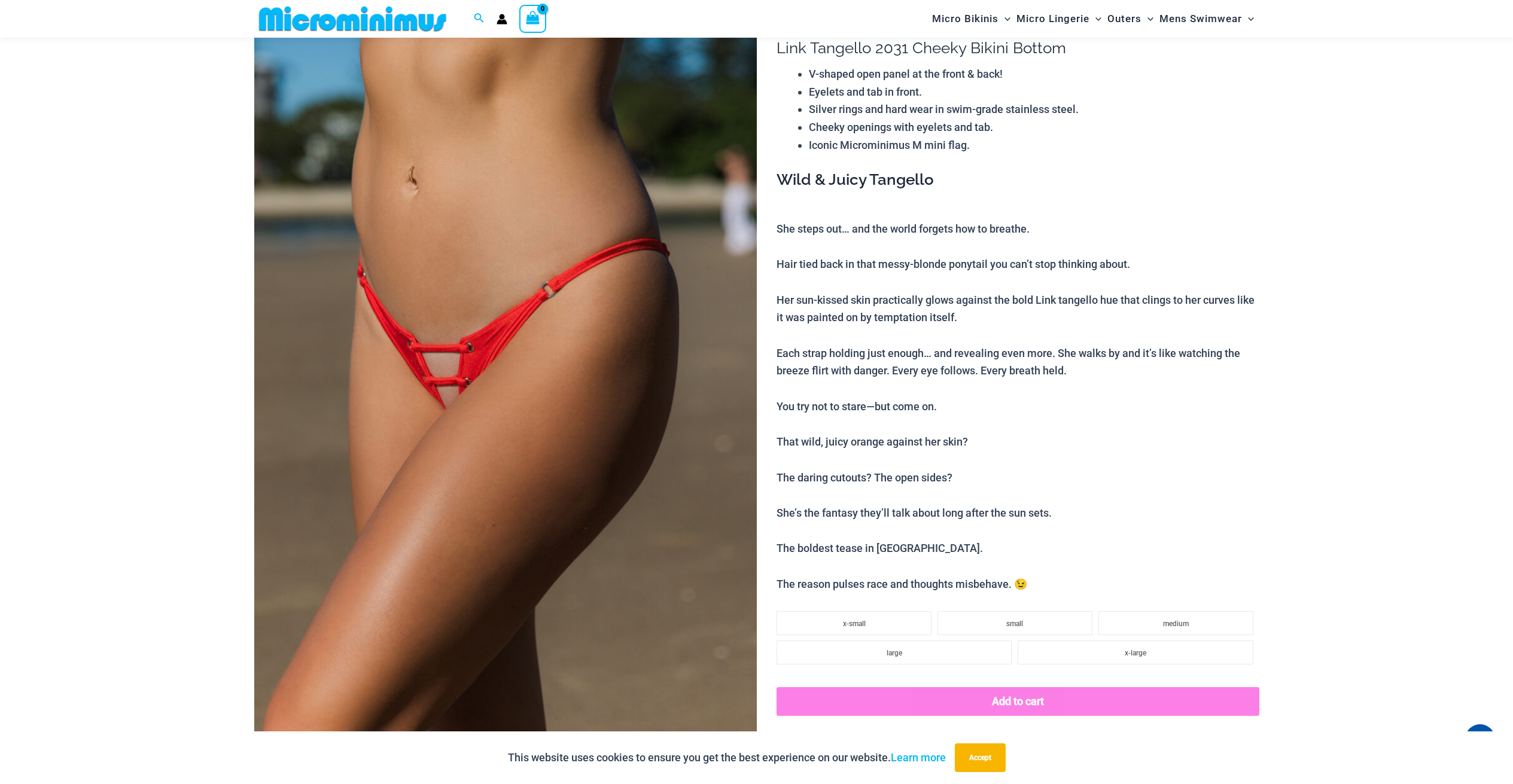
scroll to position [48, 0]
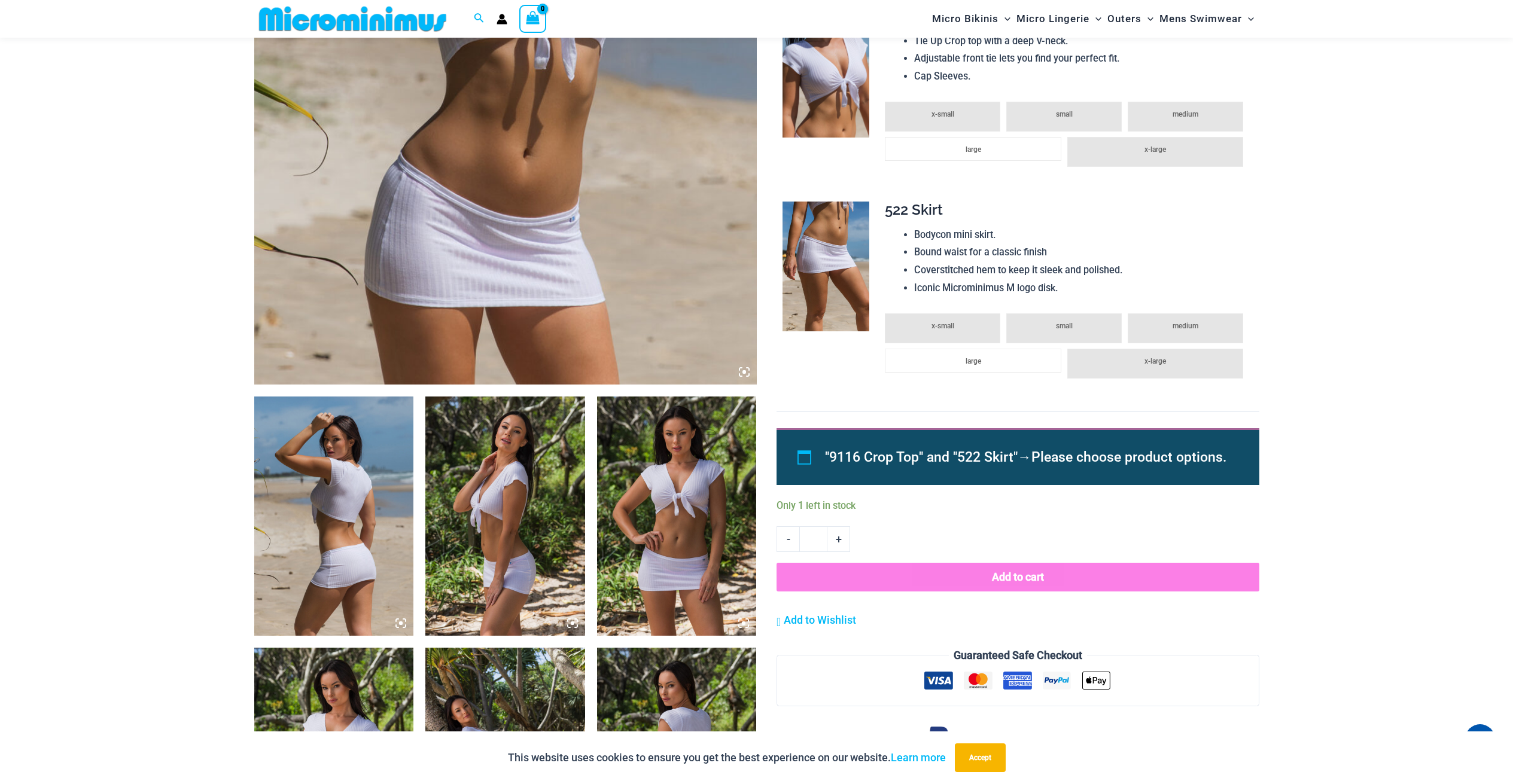
scroll to position [467, 0]
